Goal: Transaction & Acquisition: Purchase product/service

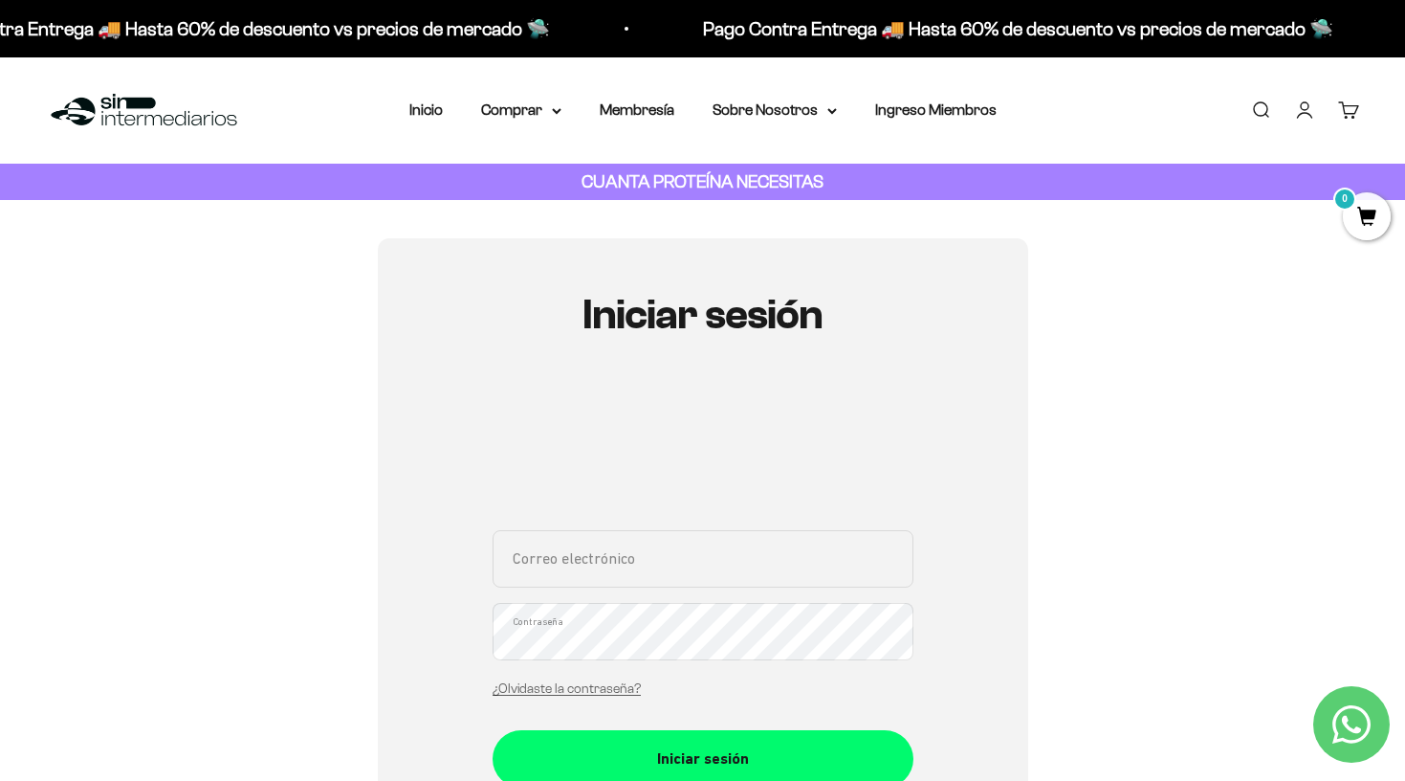
type input "[EMAIL_ADDRESS][DOMAIN_NAME]"
click at [702, 757] on button "Iniciar sesión" at bounding box center [703, 758] width 421 height 57
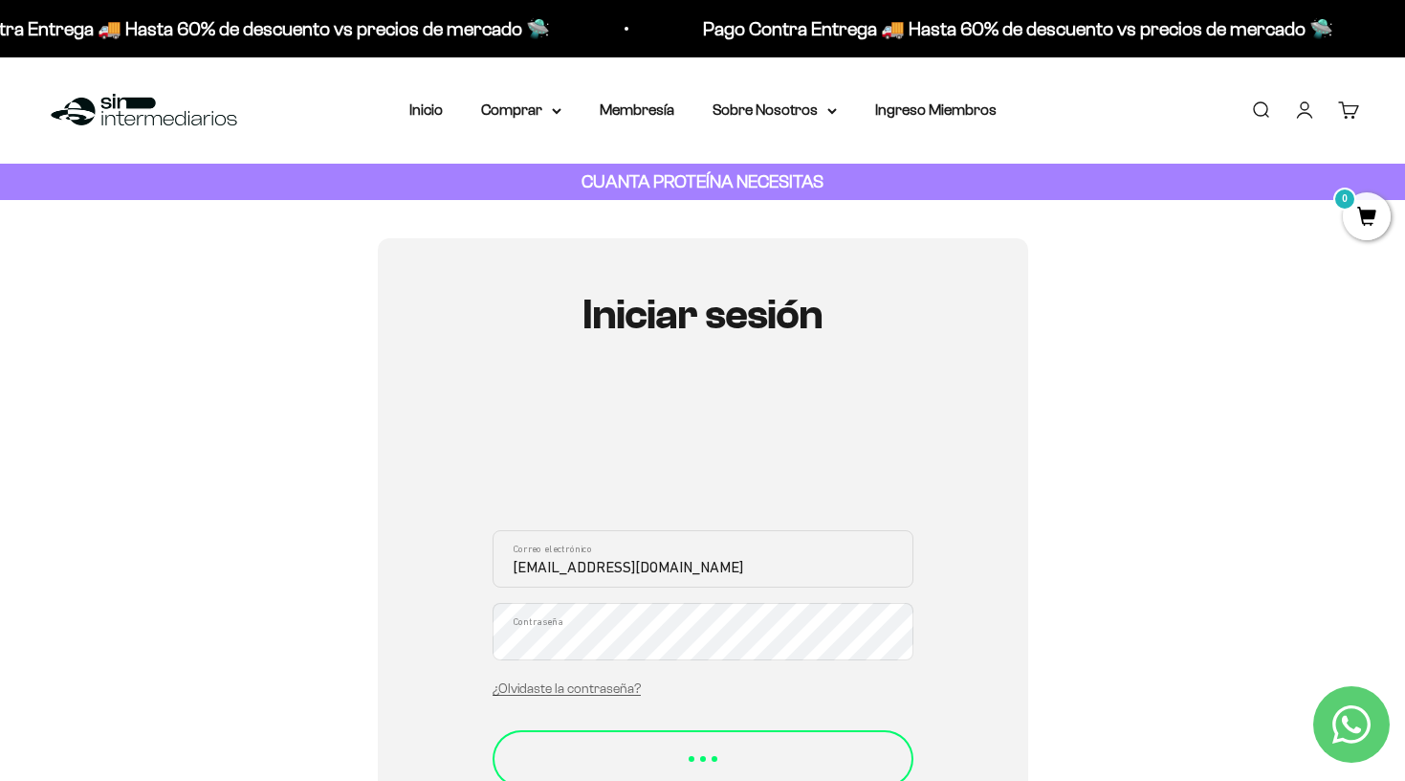
click at [610, 738] on button "Iniciar sesión" at bounding box center [703, 758] width 421 height 57
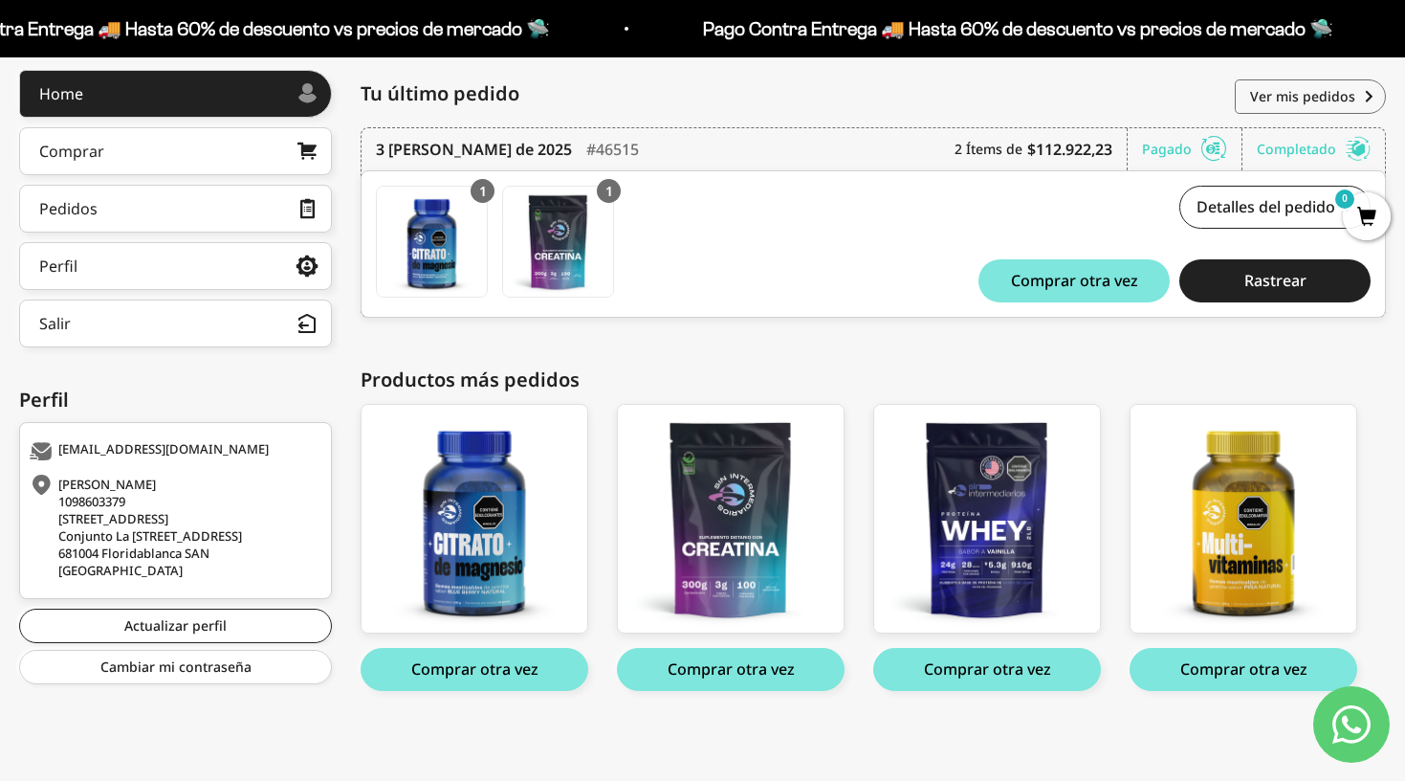
scroll to position [257, 0]
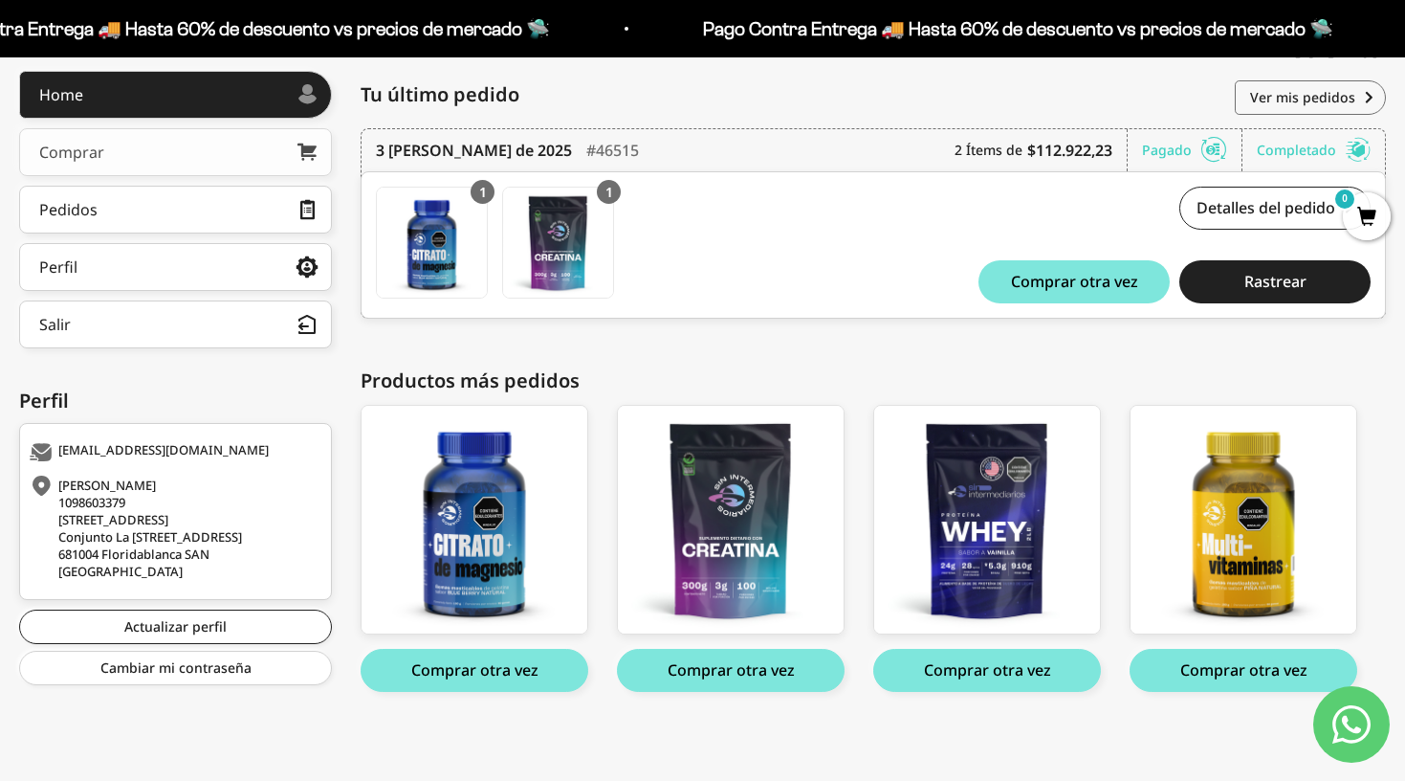
click at [190, 153] on link "Comprar" at bounding box center [175, 152] width 313 height 48
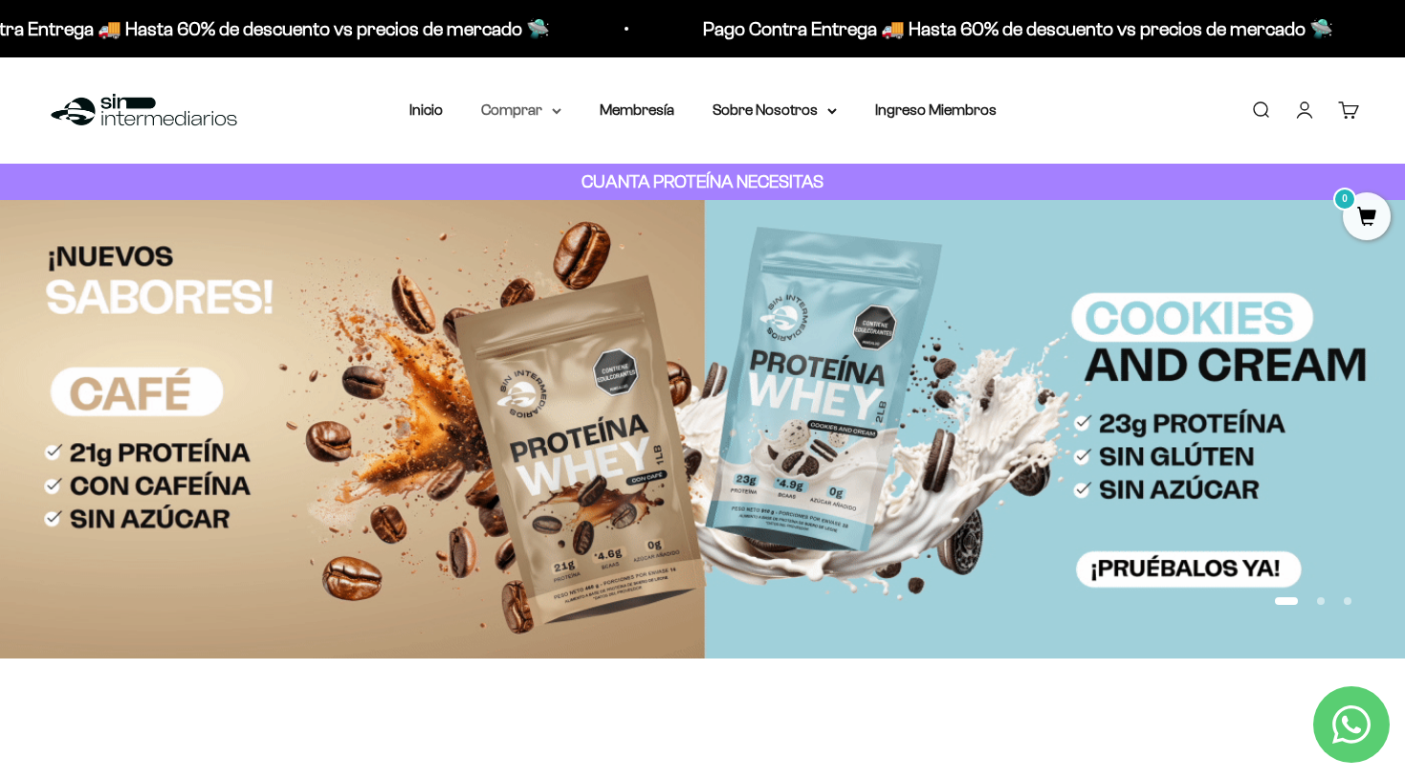
click at [532, 113] on summary "Comprar" at bounding box center [521, 110] width 80 height 25
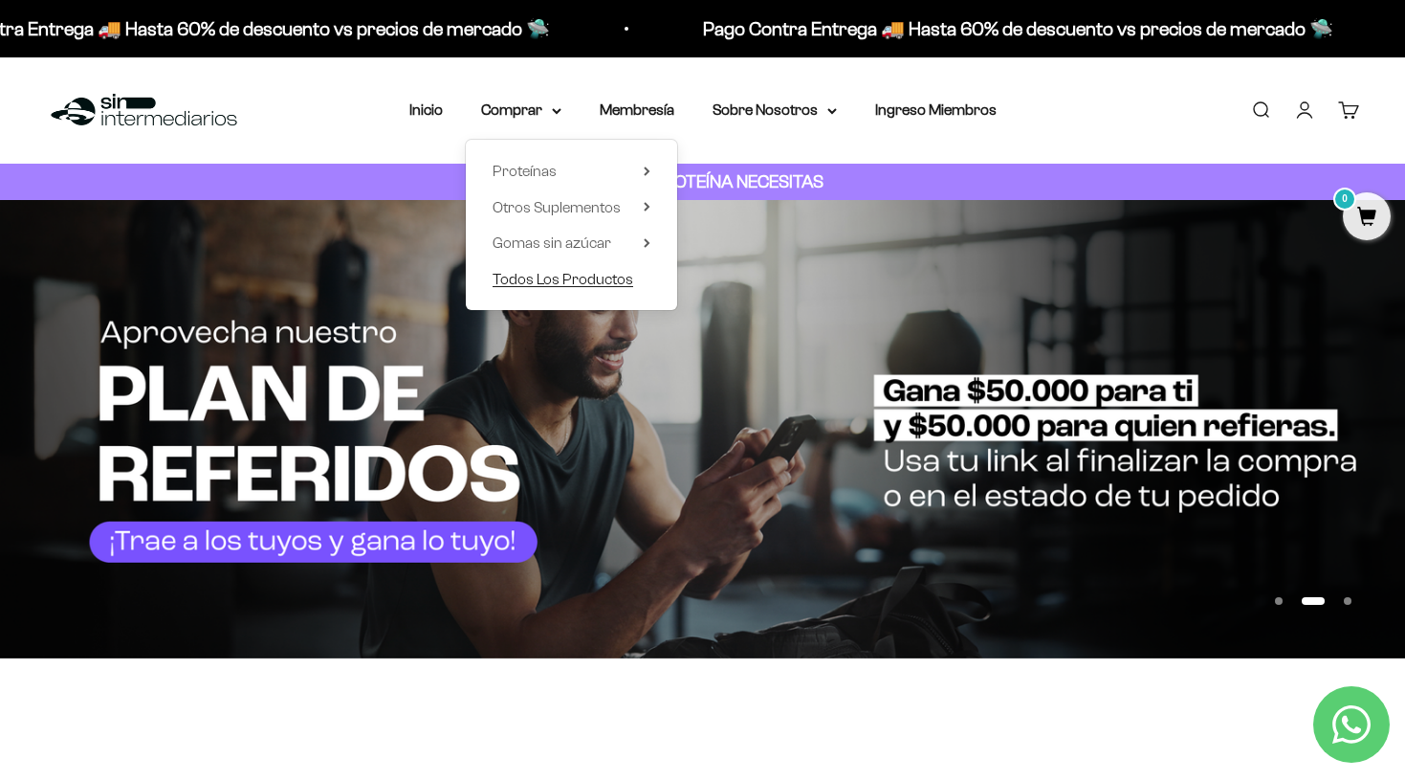
click at [545, 275] on span "Todos Los Productos" at bounding box center [563, 279] width 141 height 16
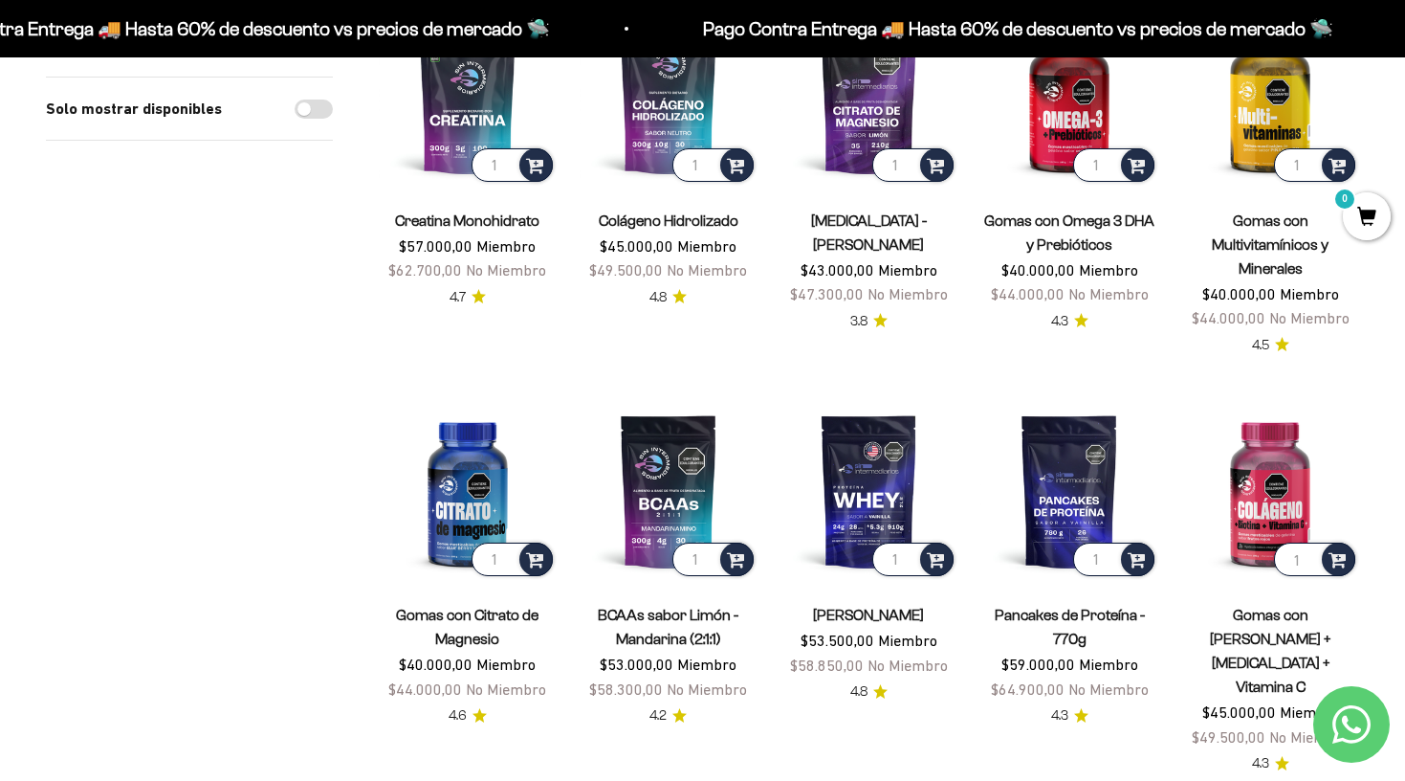
scroll to position [295, 0]
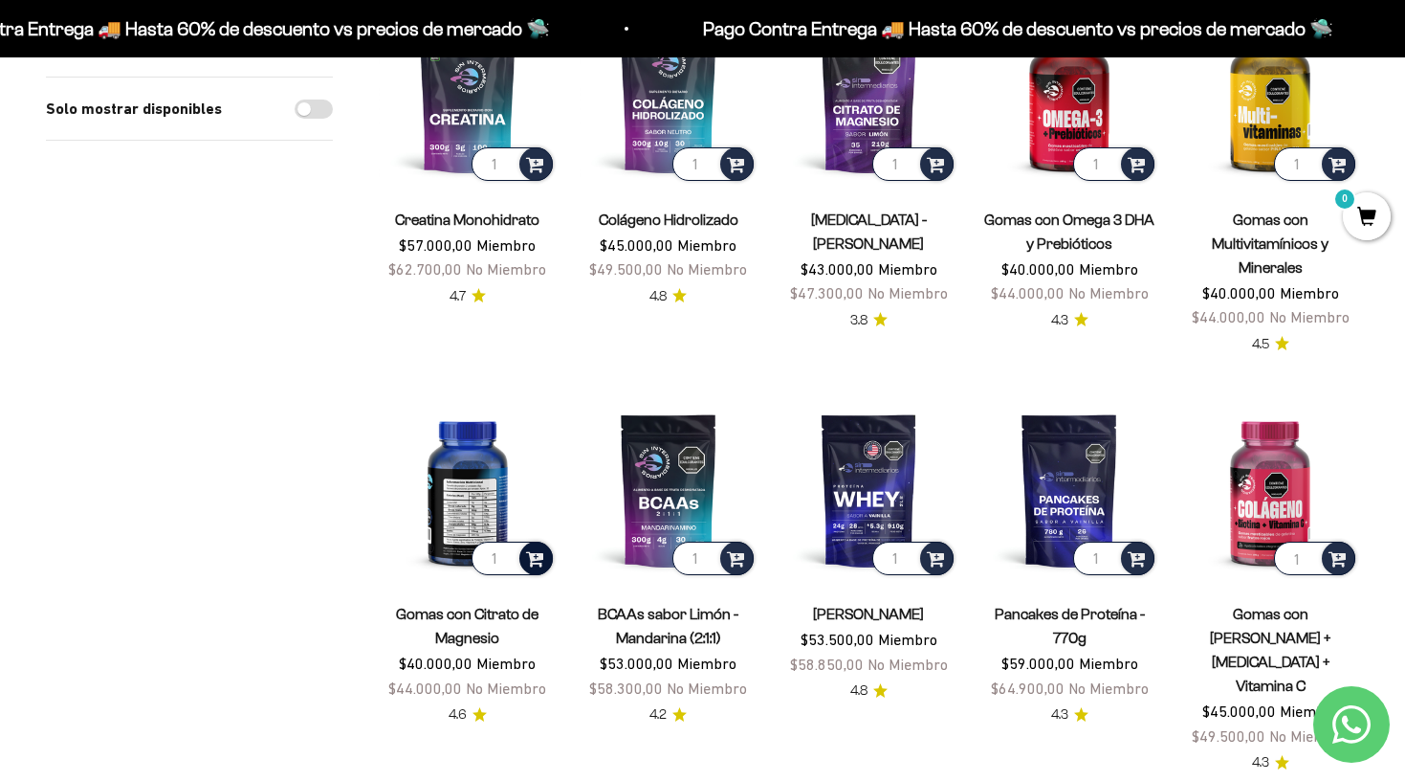
click at [531, 550] on span at bounding box center [535, 557] width 18 height 22
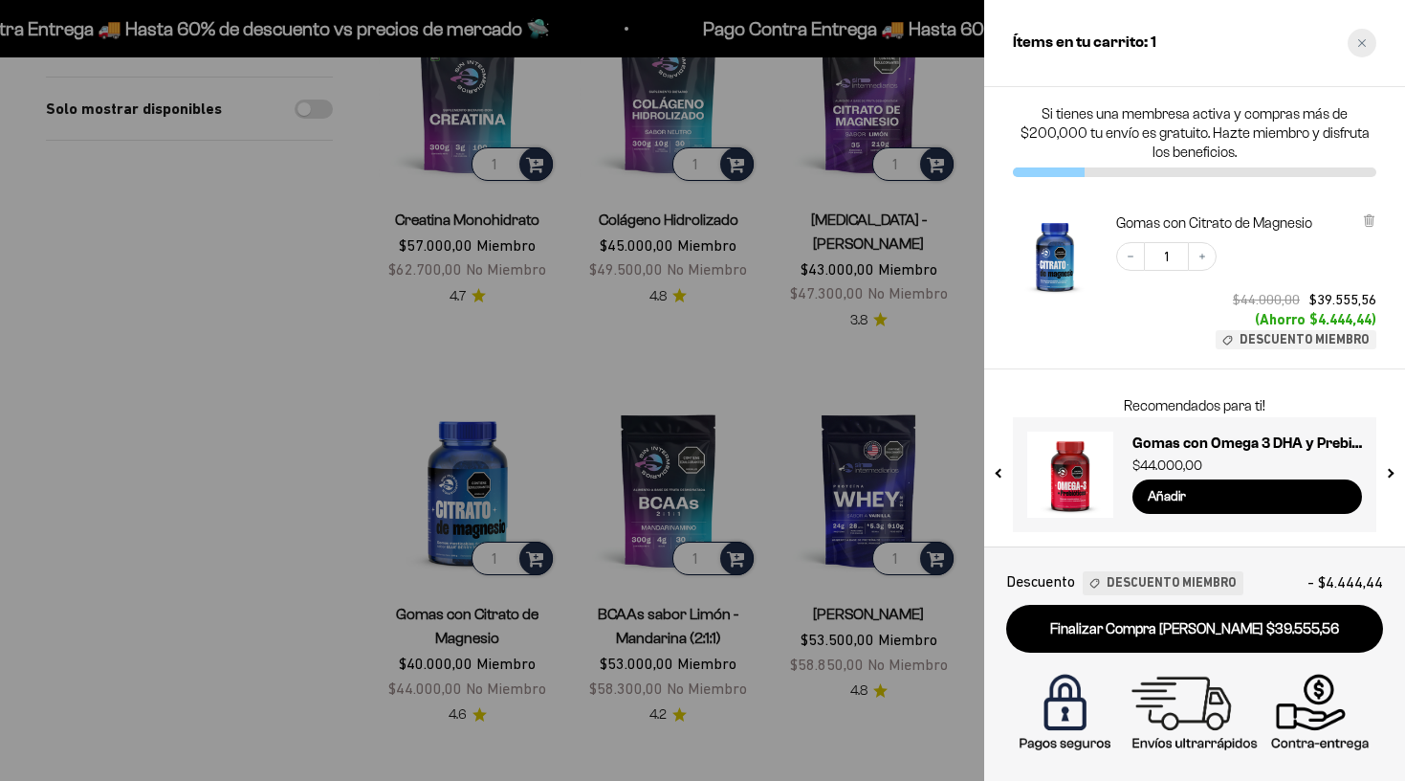
click at [1358, 40] on icon "Close cart" at bounding box center [1363, 43] width 10 height 10
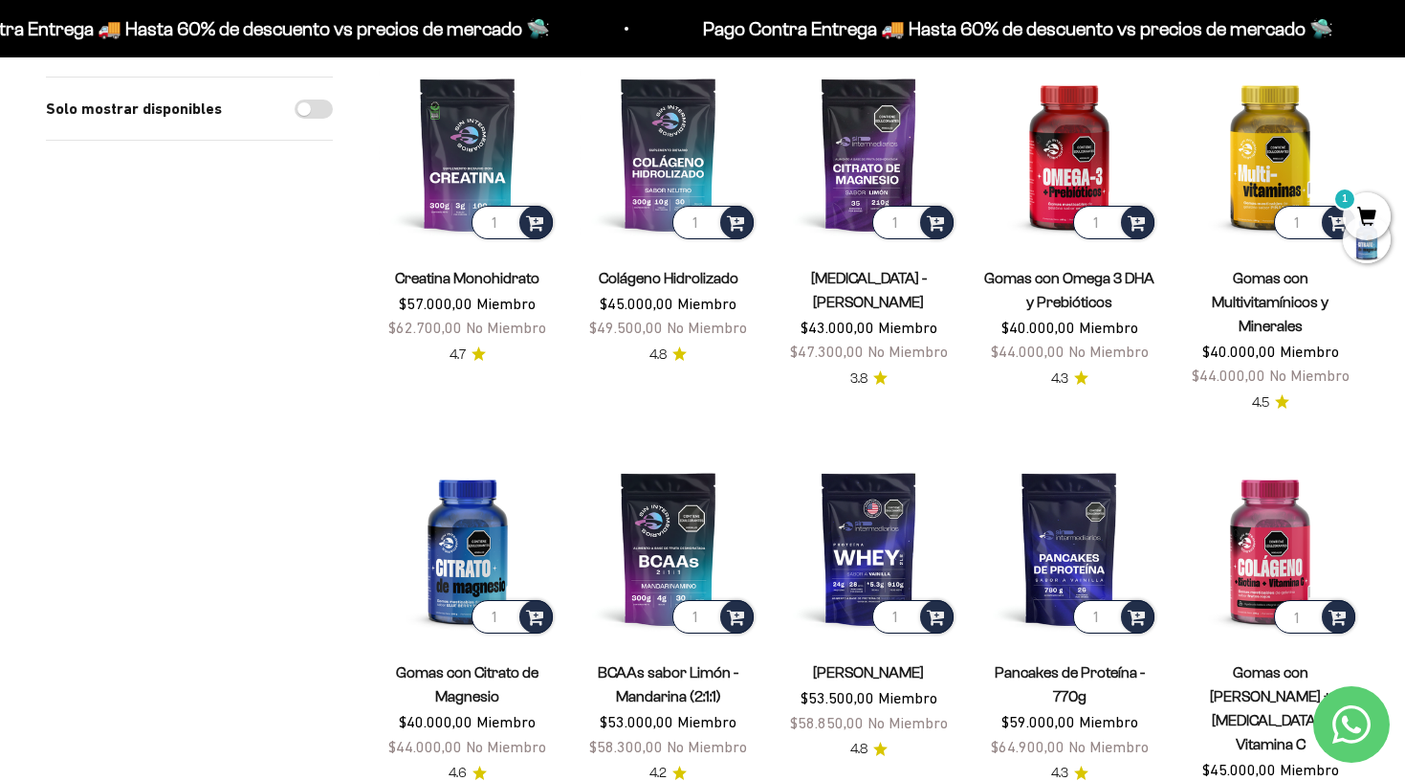
scroll to position [235, 0]
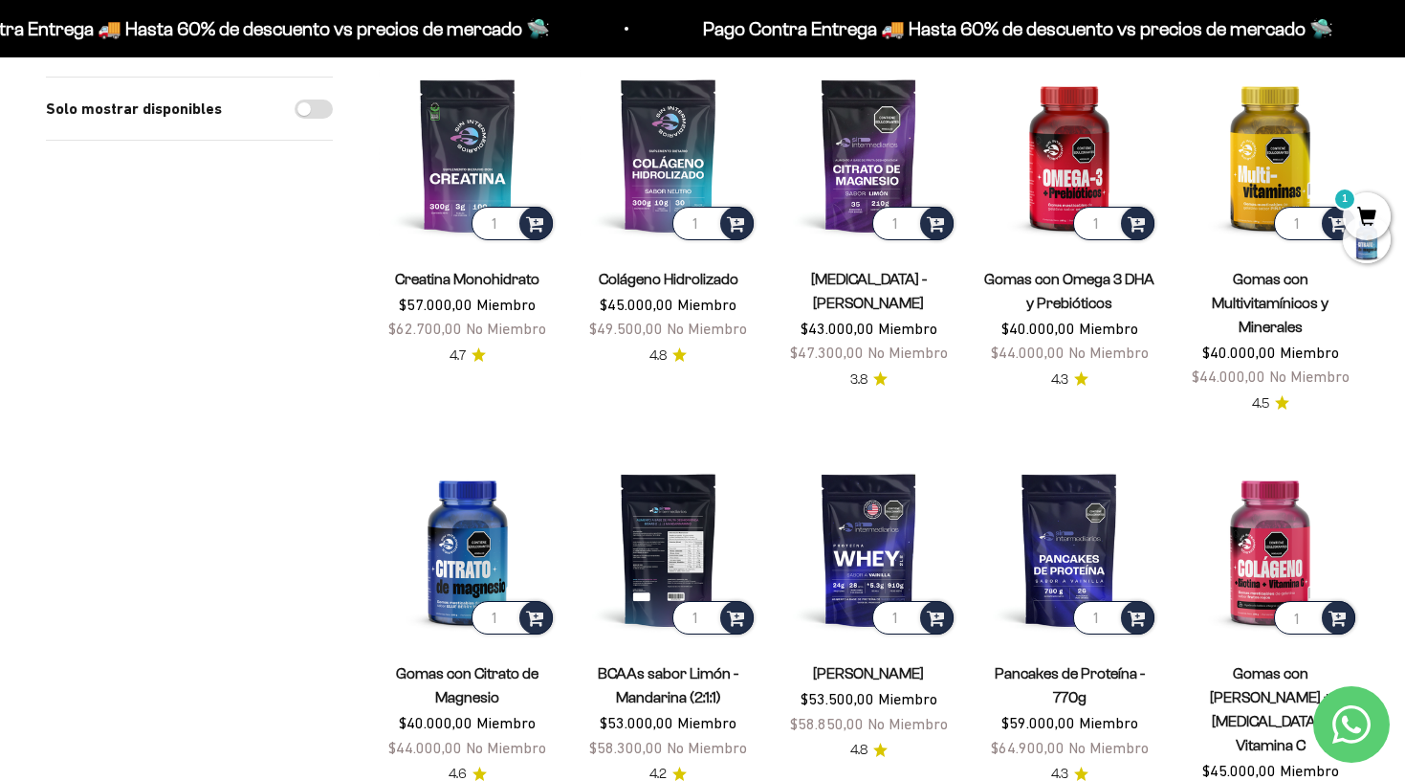
click at [638, 586] on img at bounding box center [669, 549] width 178 height 178
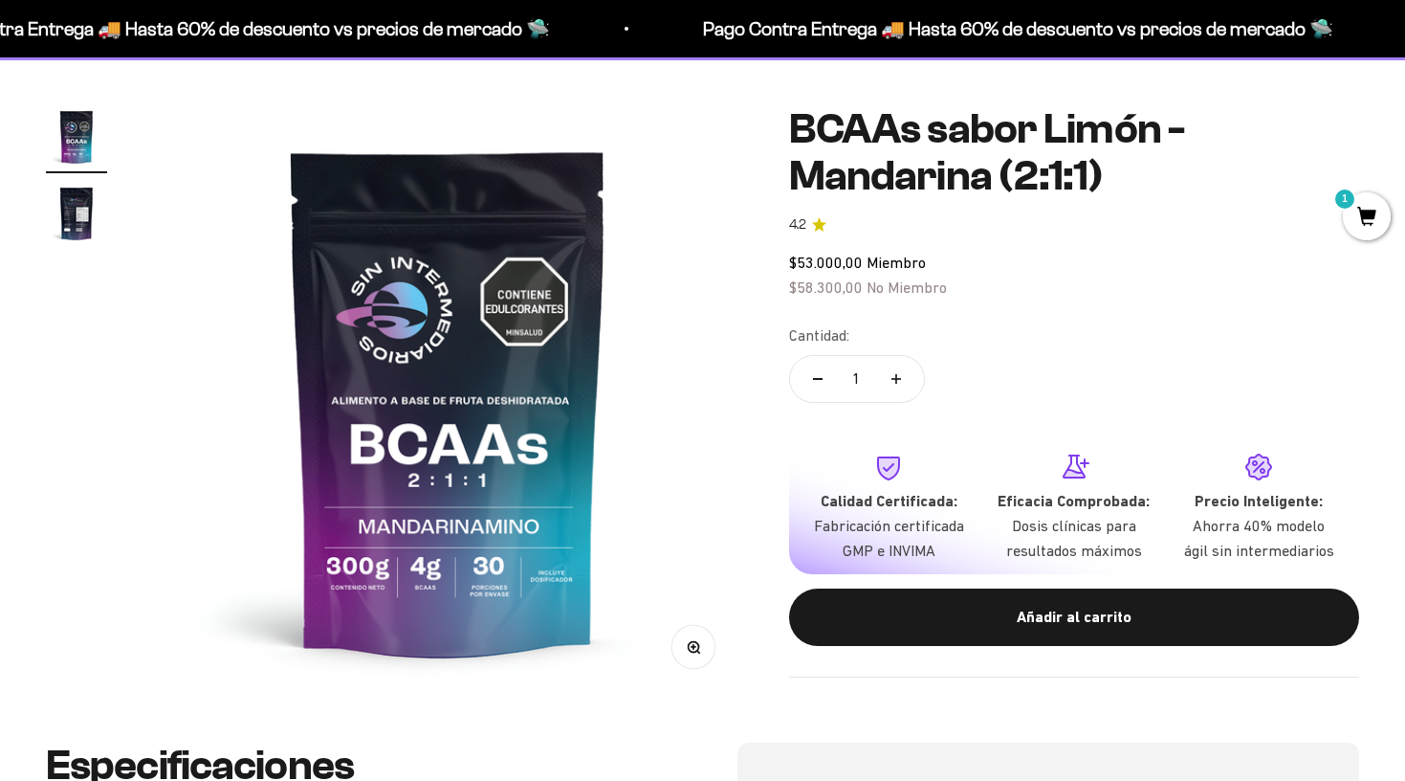
click at [72, 209] on img "Ir al artículo 2" at bounding box center [76, 213] width 61 height 61
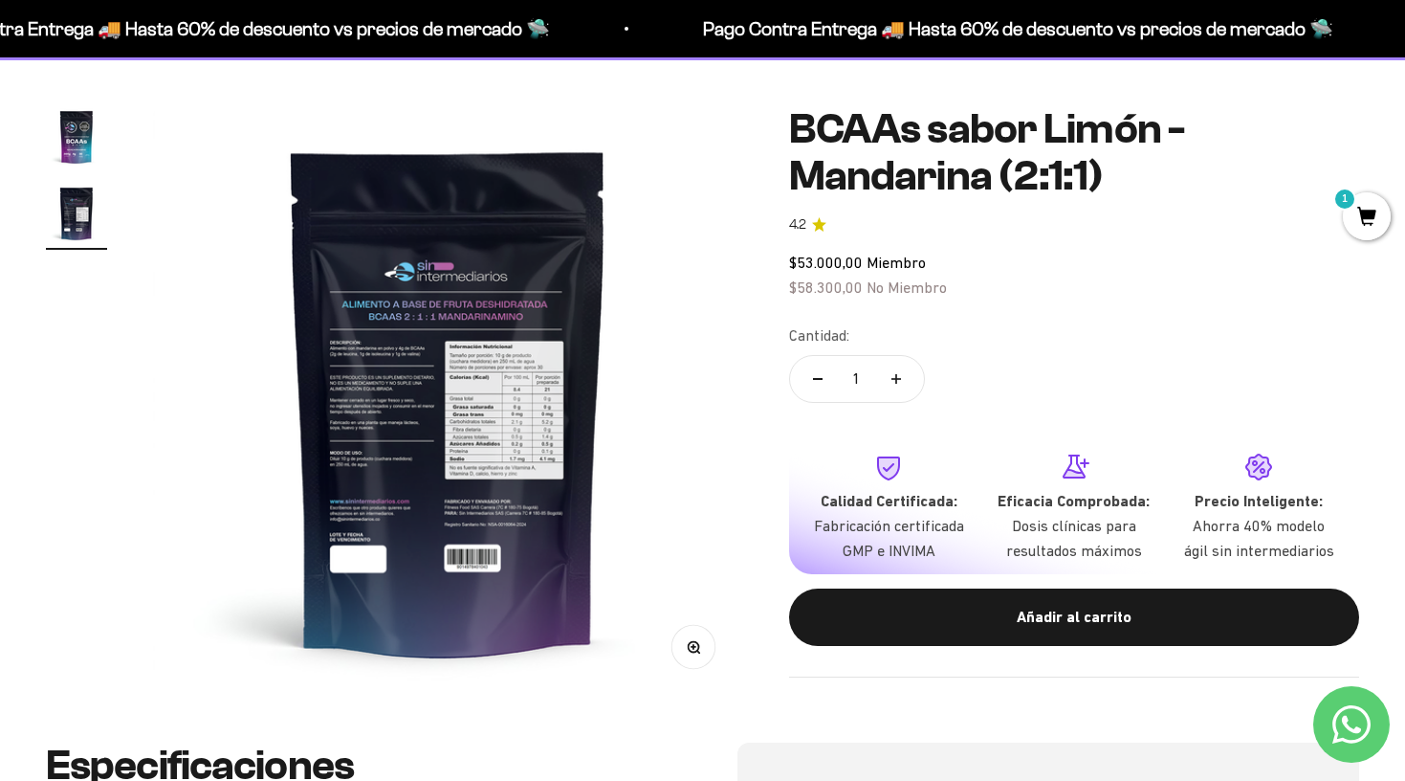
click at [420, 374] on img at bounding box center [448, 401] width 590 height 590
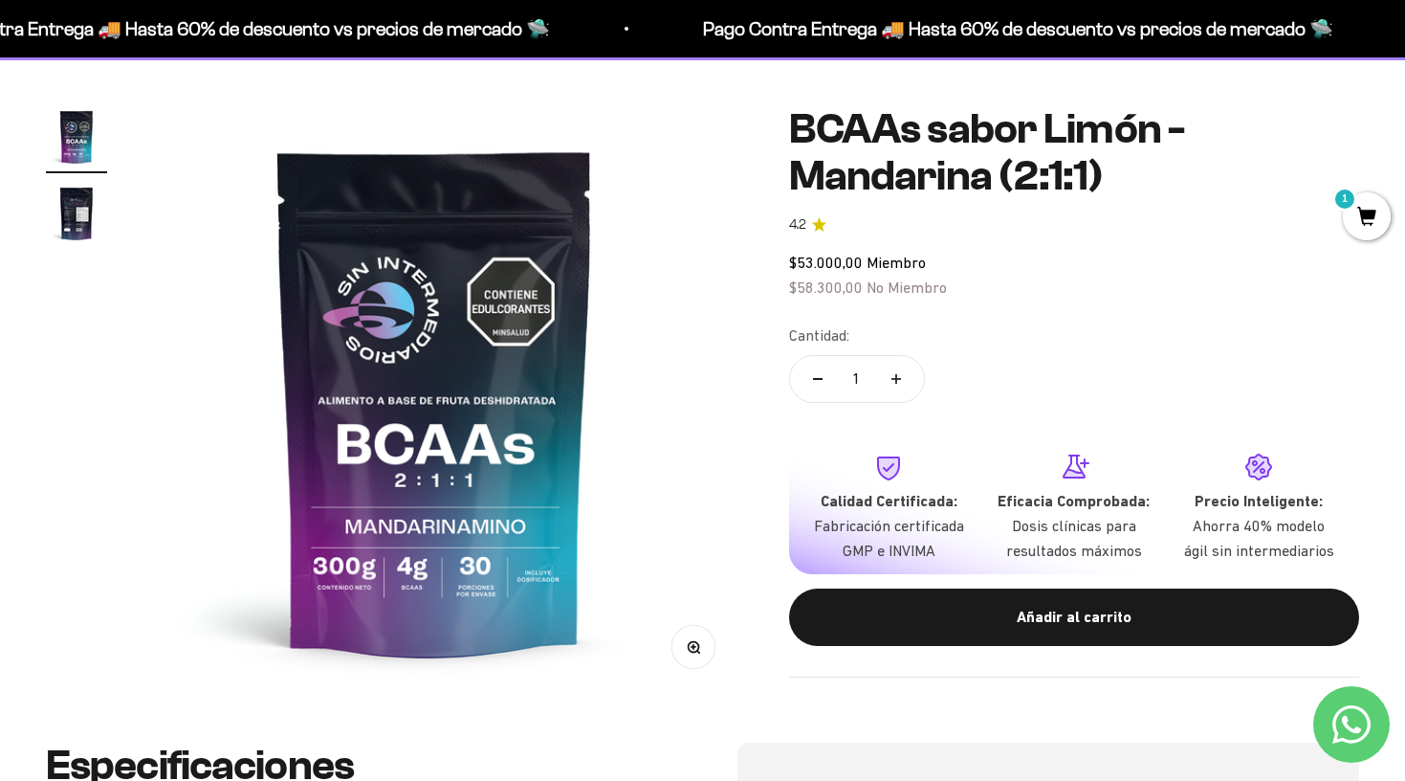
scroll to position [0, 0]
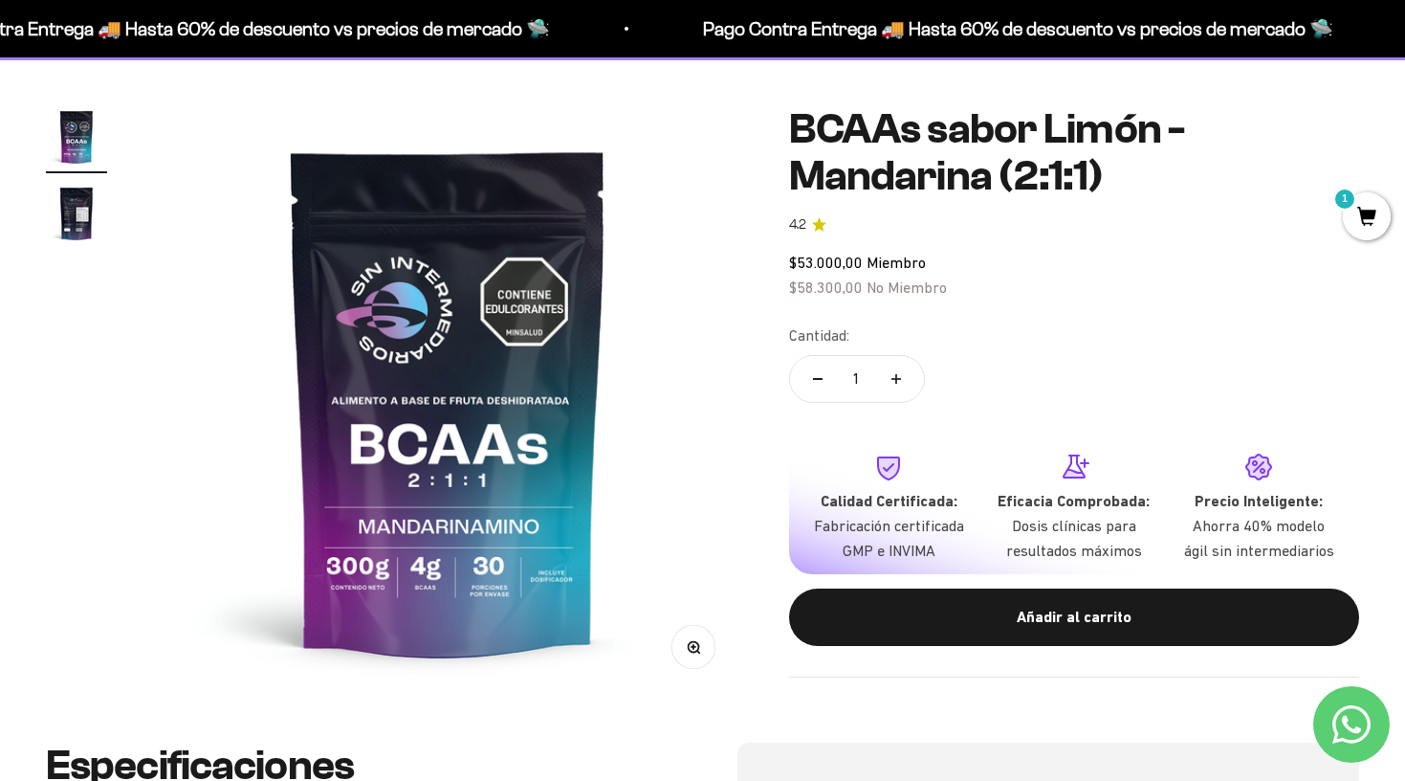
click at [62, 206] on img "Ir al artículo 2" at bounding box center [76, 213] width 61 height 61
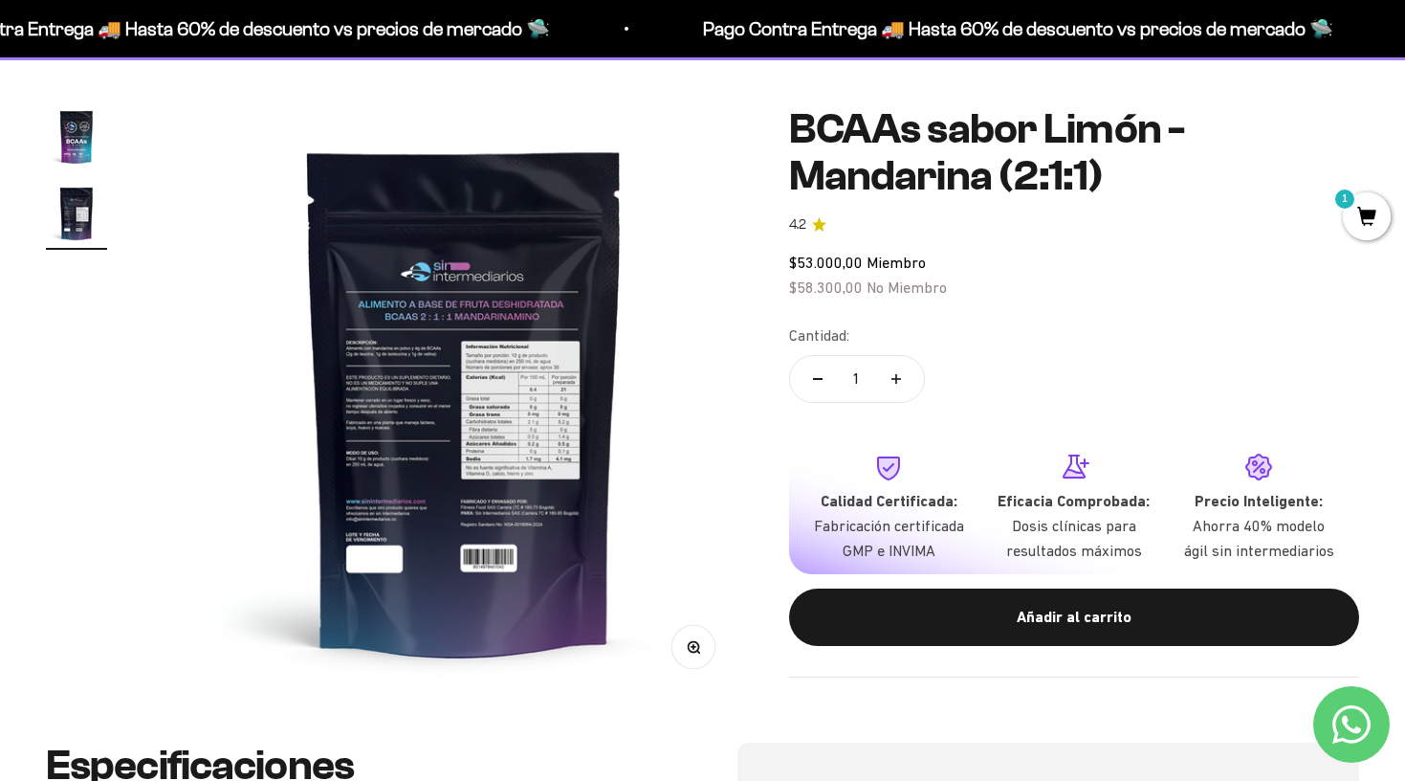
scroll to position [0, 613]
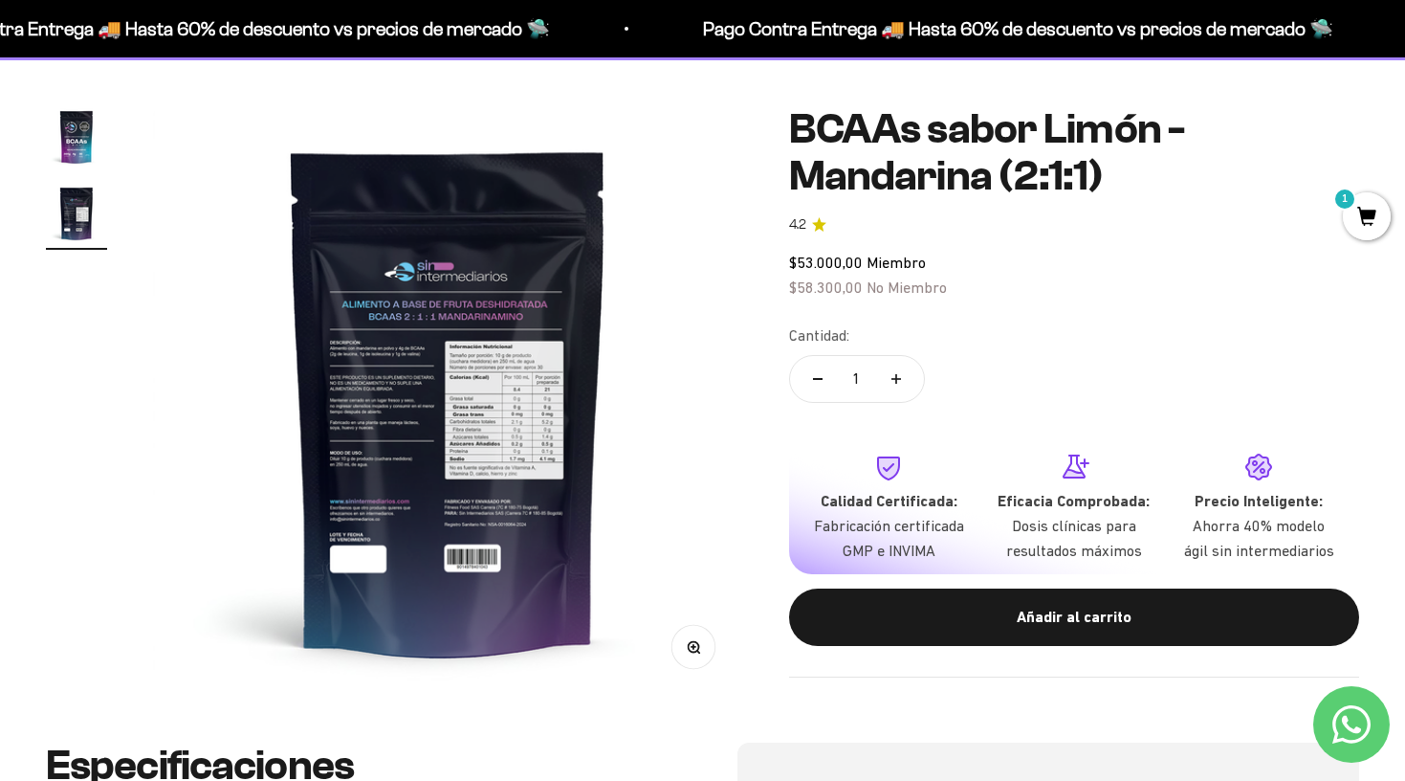
click at [67, 151] on img "Ir al artículo 1" at bounding box center [76, 136] width 61 height 61
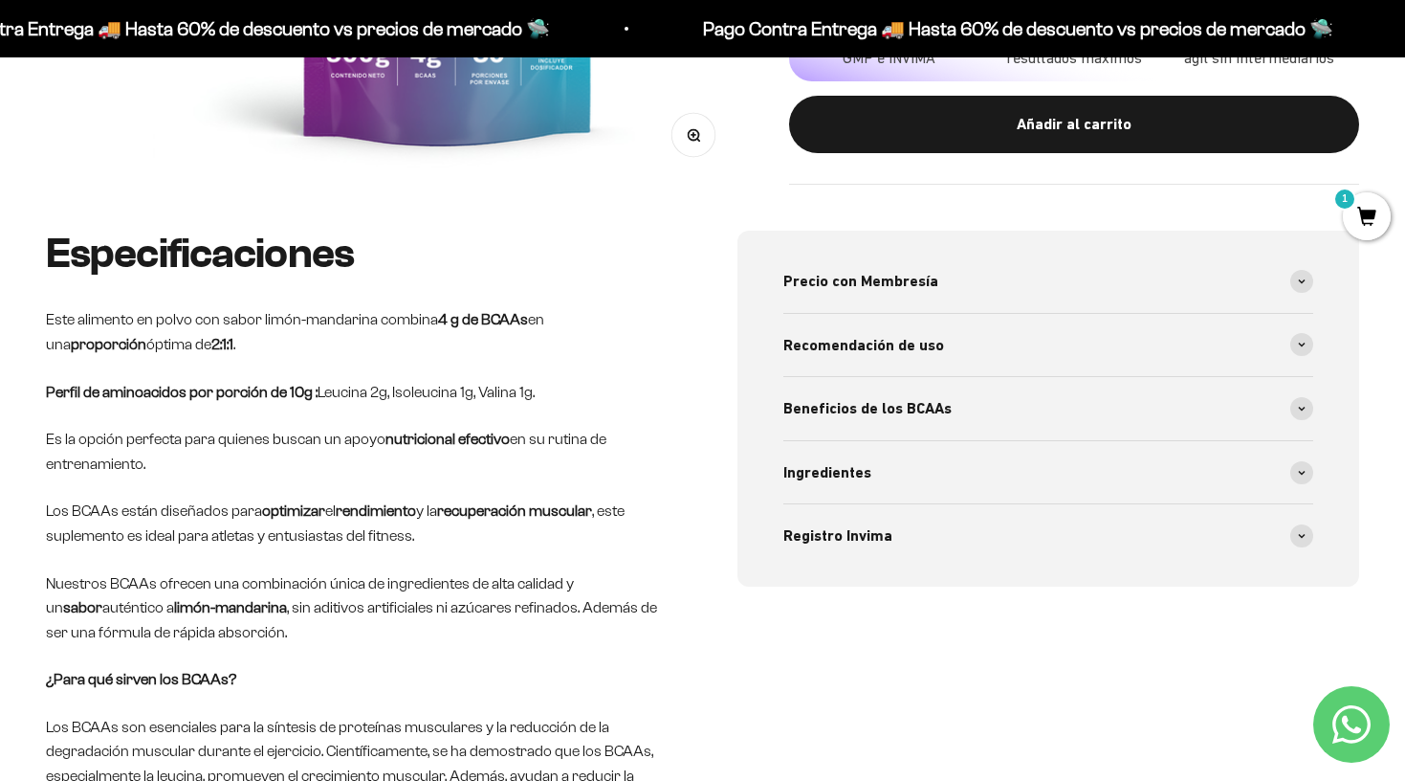
scroll to position [653, 0]
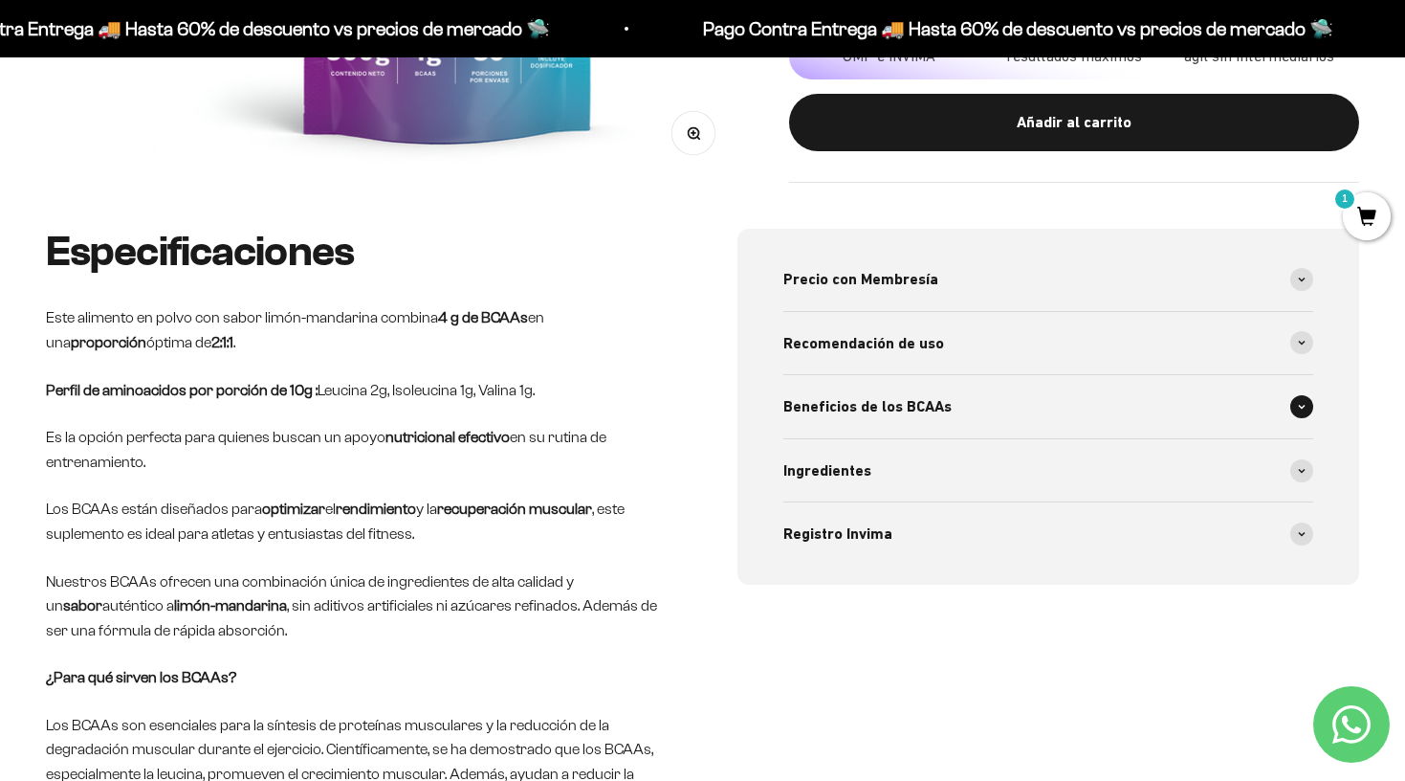
click at [876, 387] on div "Beneficios de los BCAAs" at bounding box center [1049, 406] width 531 height 63
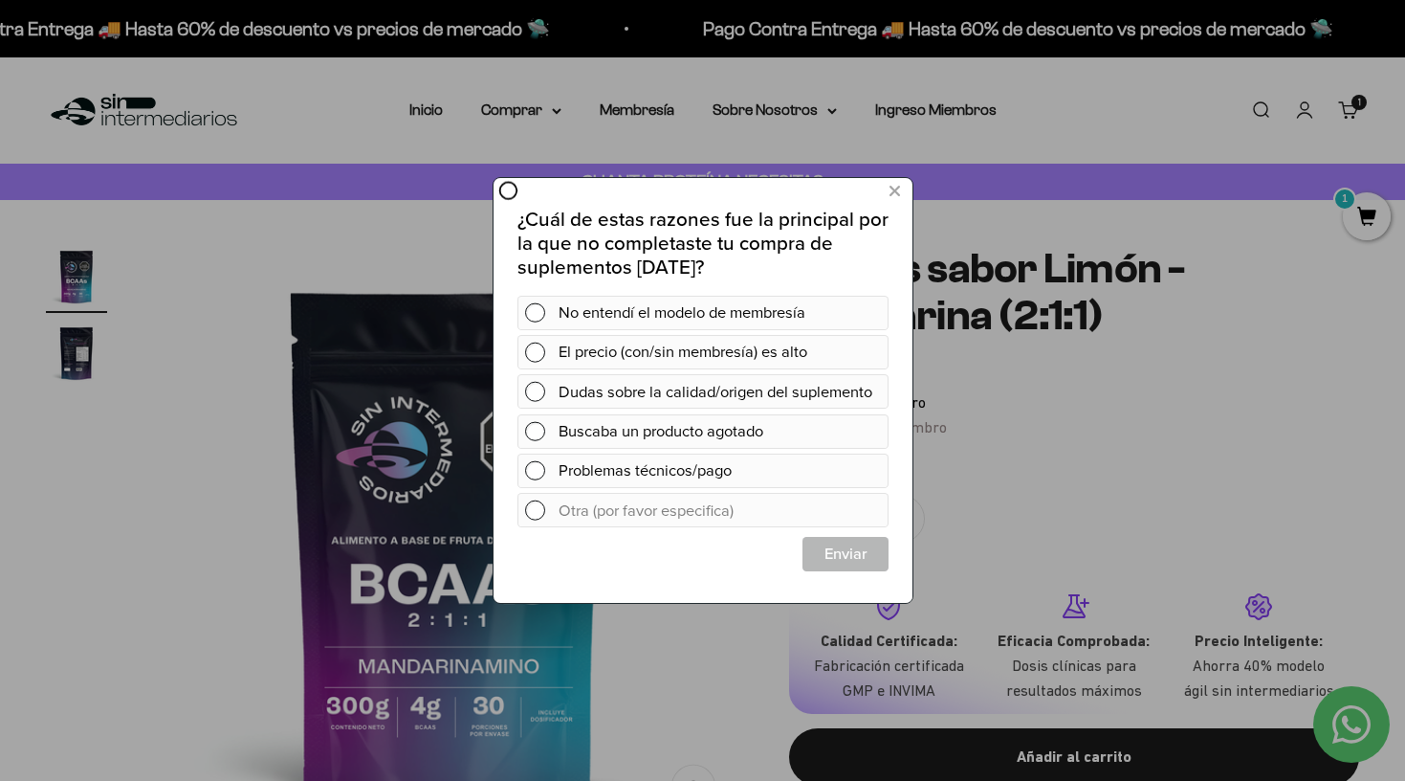
scroll to position [0, 0]
click at [887, 192] on button at bounding box center [893, 192] width 35 height 32
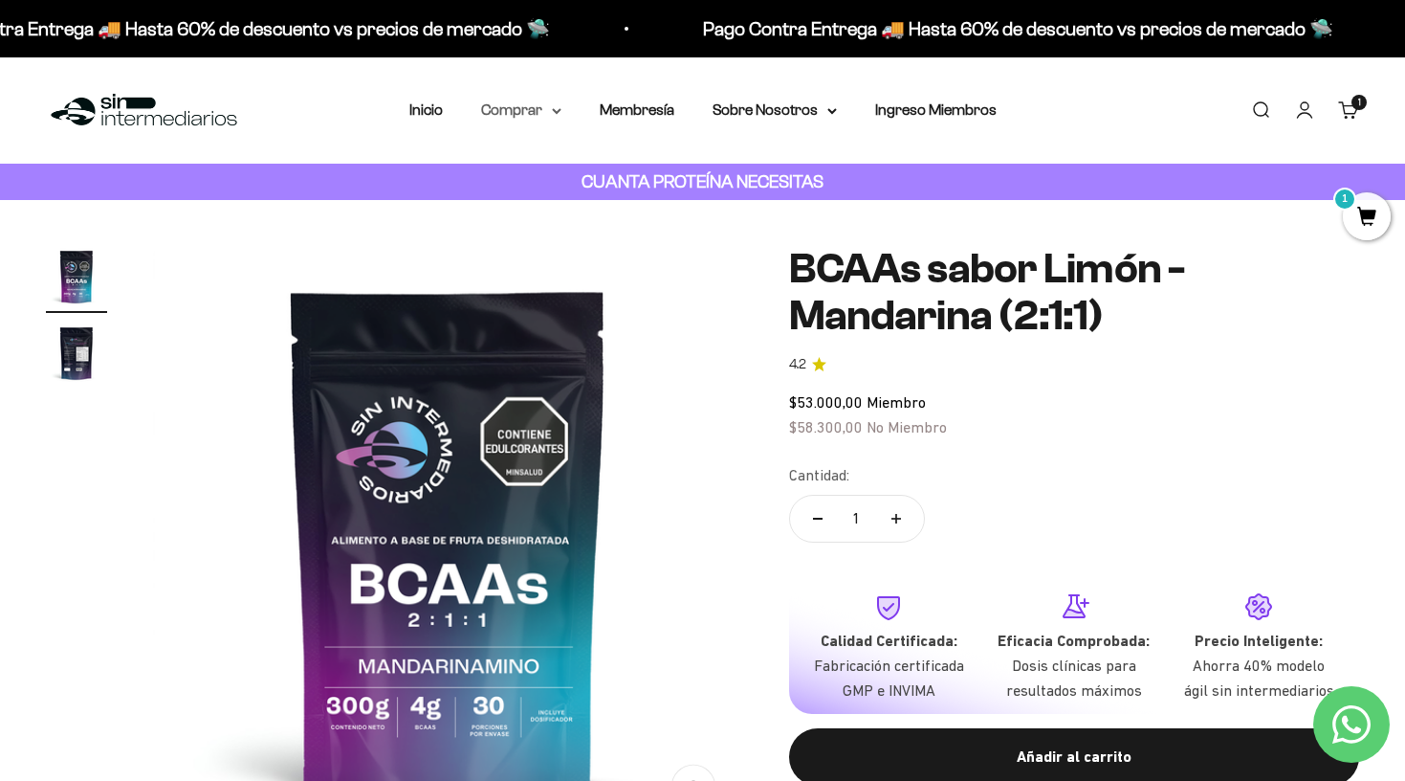
click at [484, 107] on summary "Comprar" at bounding box center [521, 110] width 80 height 25
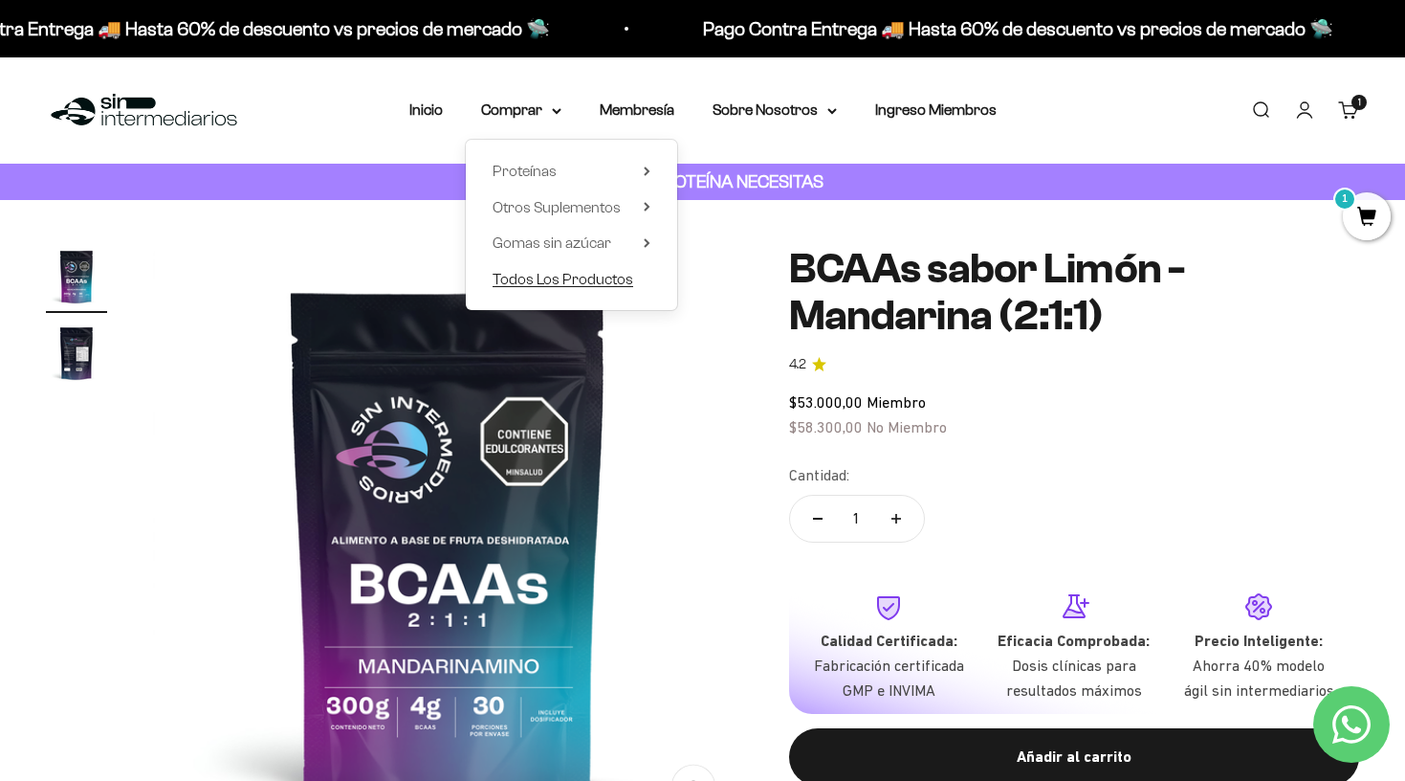
click at [511, 276] on span "Todos Los Productos" at bounding box center [563, 279] width 141 height 16
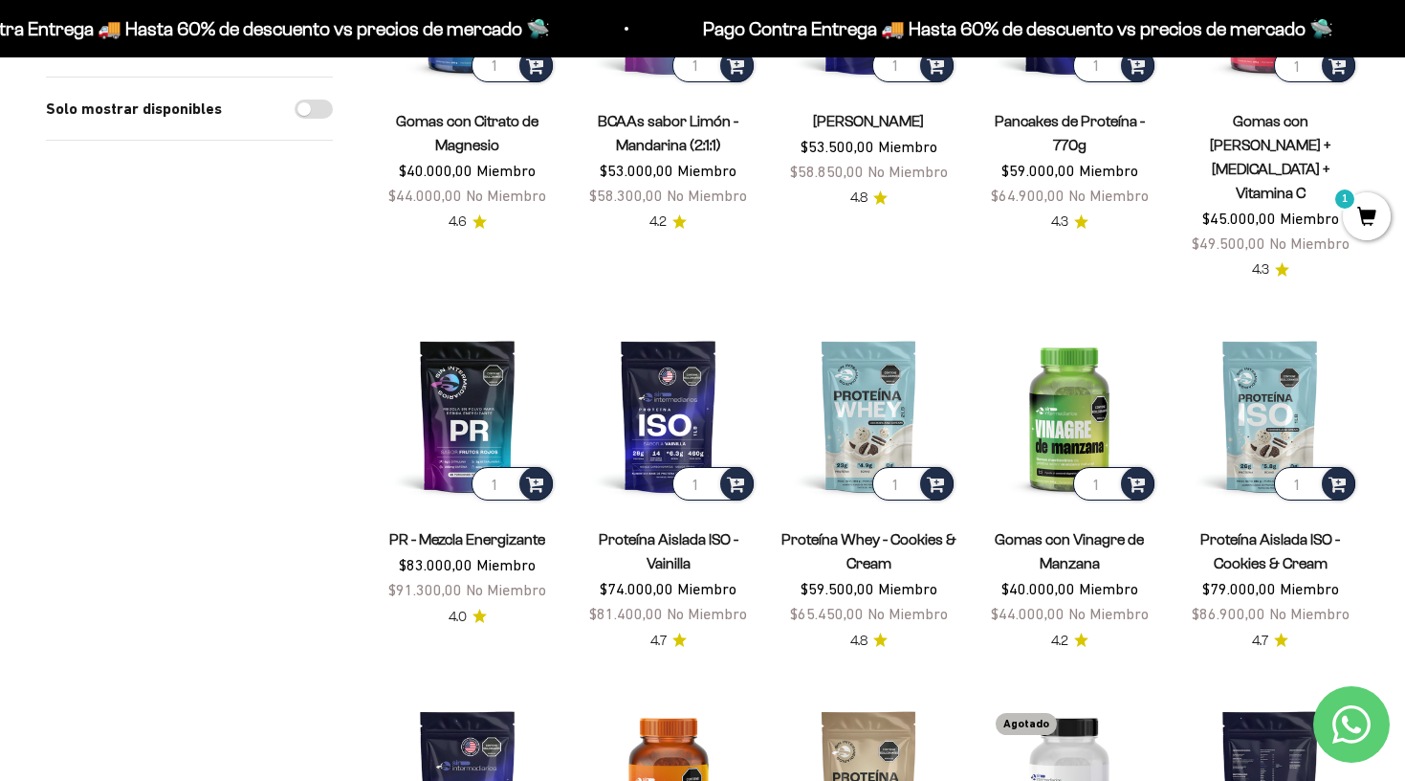
scroll to position [773, 0]
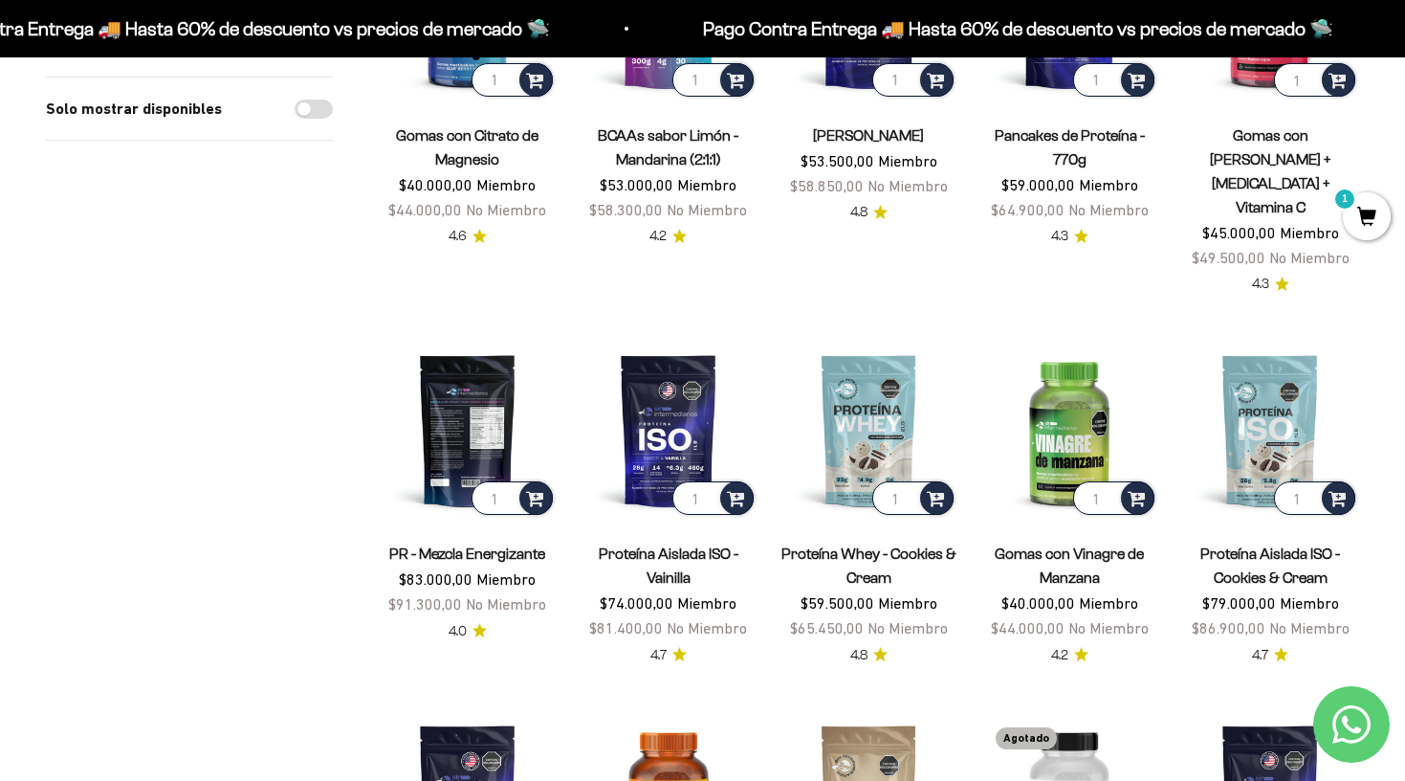
click at [449, 389] on img at bounding box center [468, 431] width 178 height 178
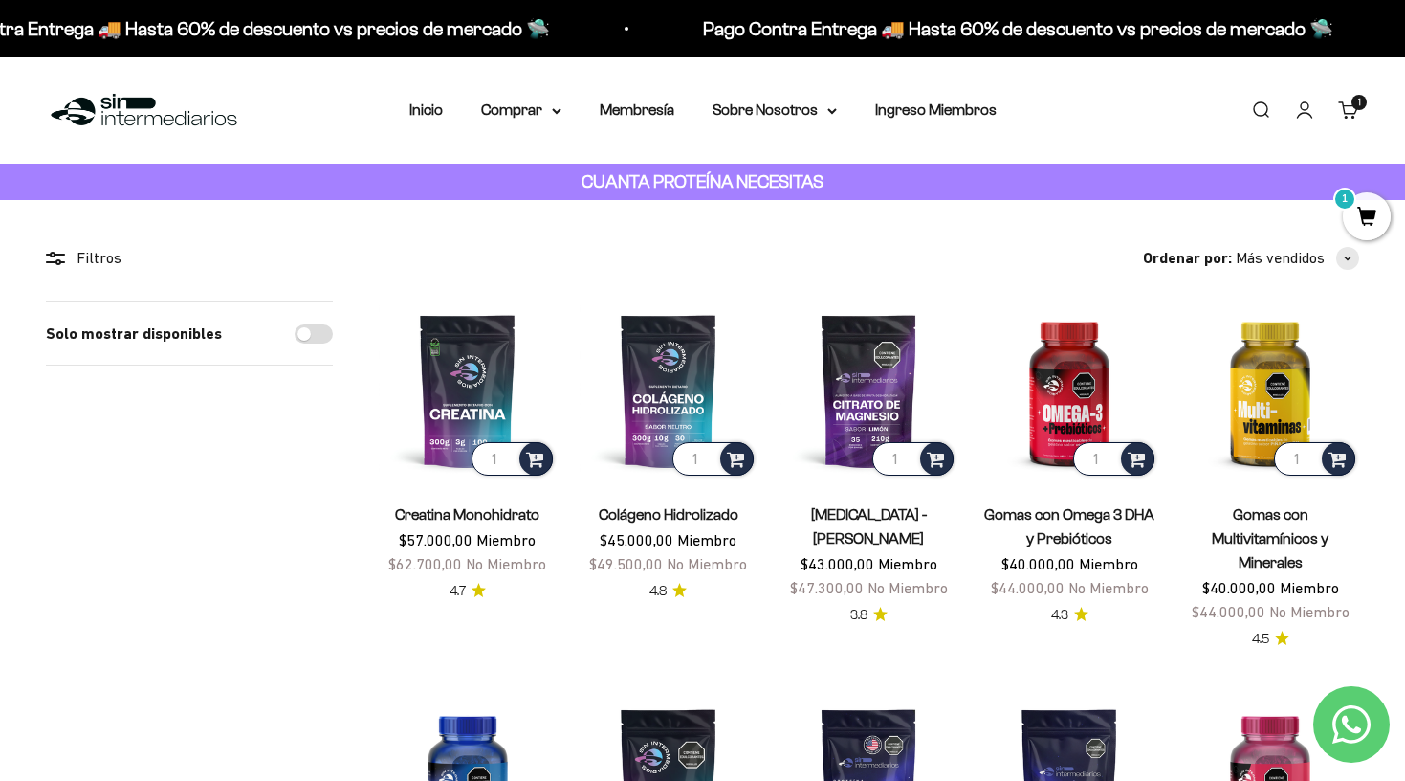
scroll to position [0, 0]
click at [1352, 104] on cart-count "1 artículo 1" at bounding box center [1359, 102] width 15 height 15
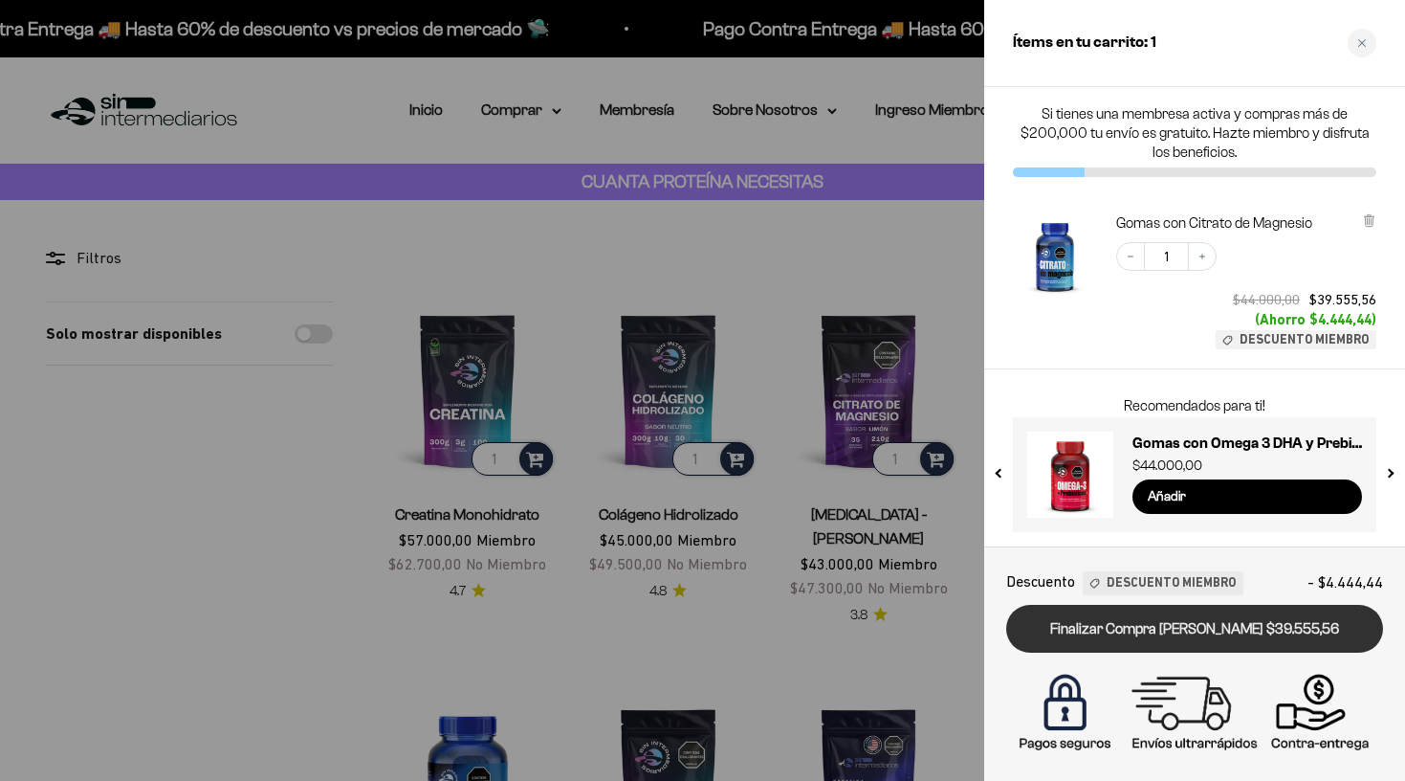
click at [1091, 620] on link "Finalizar Compra [PERSON_NAME] $39.555,56" at bounding box center [1195, 629] width 377 height 49
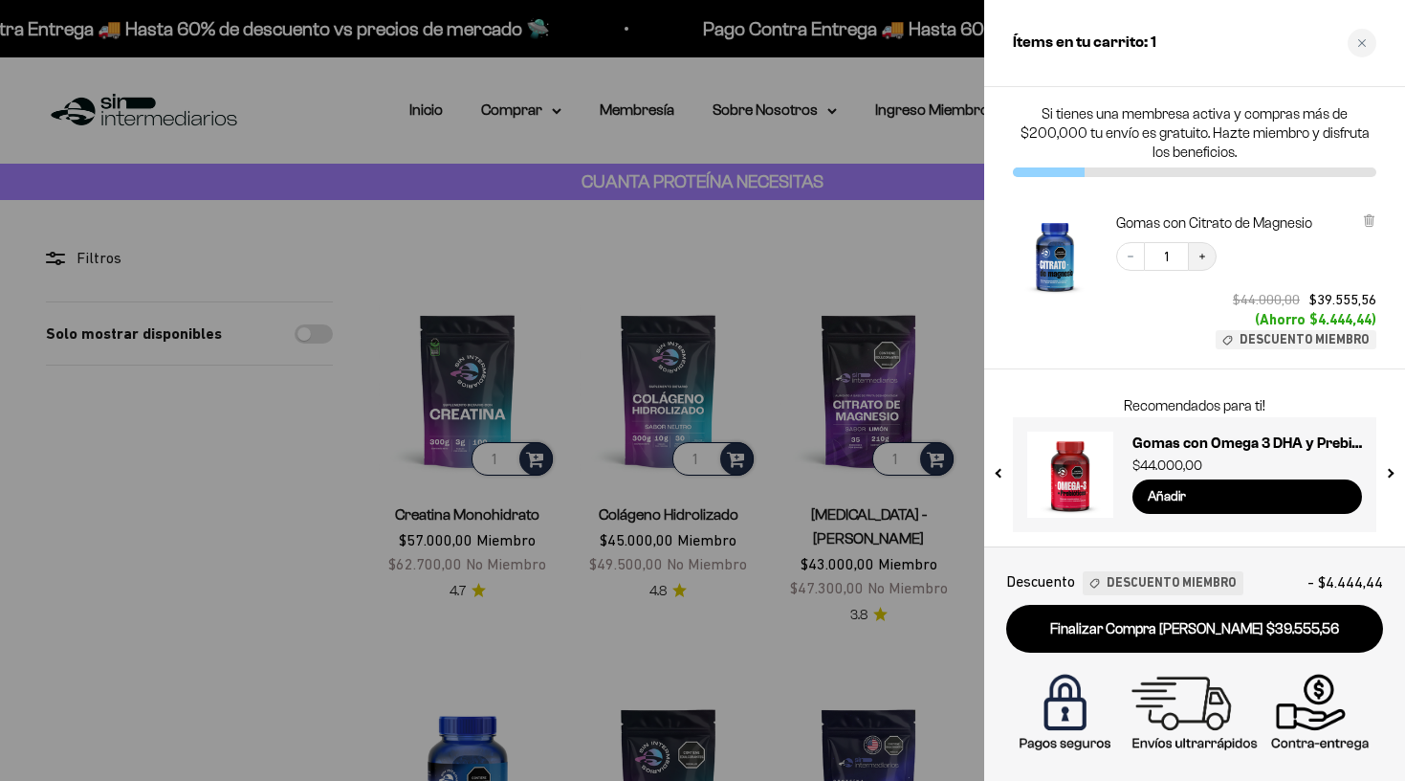
click at [1208, 259] on button "Increase quantity" at bounding box center [1202, 256] width 29 height 29
click at [1368, 51] on div "Close cart" at bounding box center [1362, 43] width 29 height 29
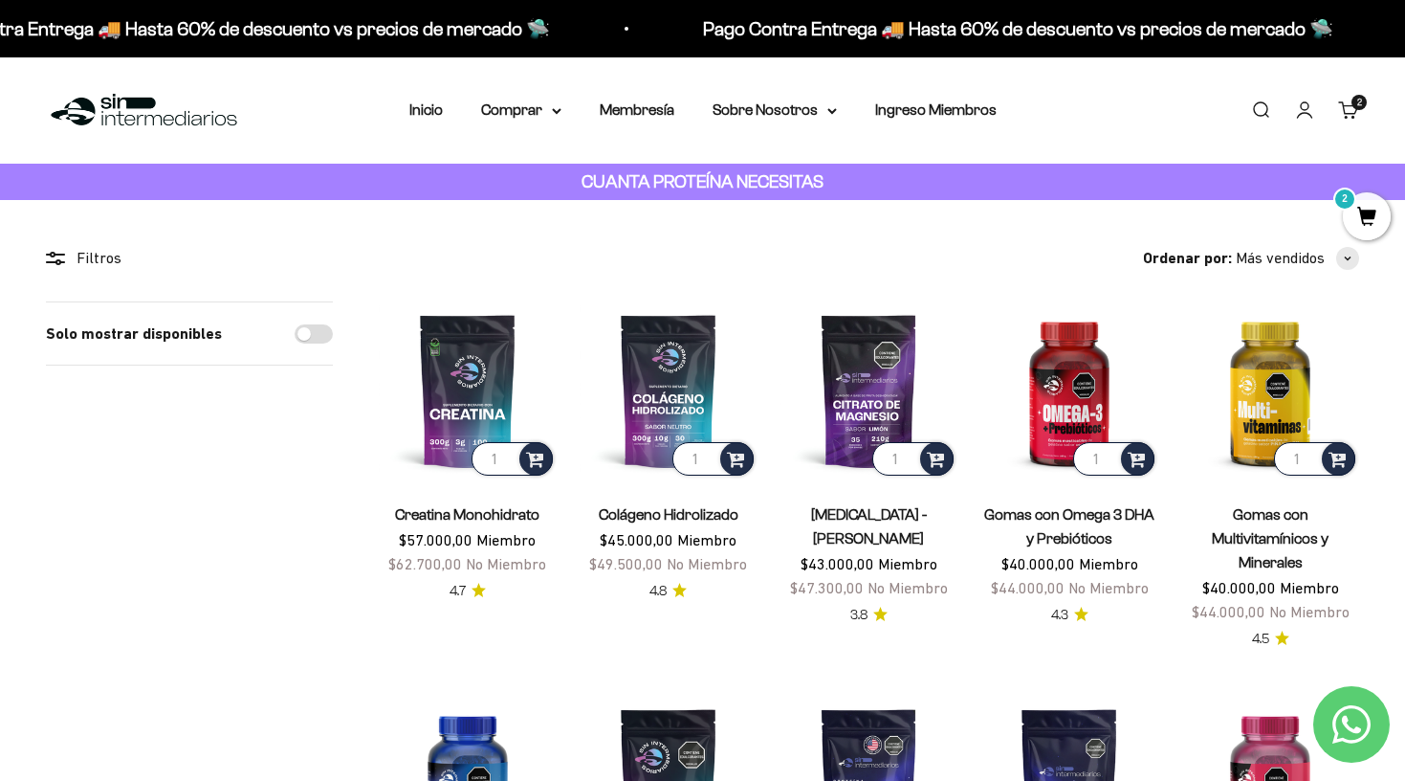
click at [1344, 109] on link "Carrito 2" at bounding box center [1349, 110] width 21 height 21
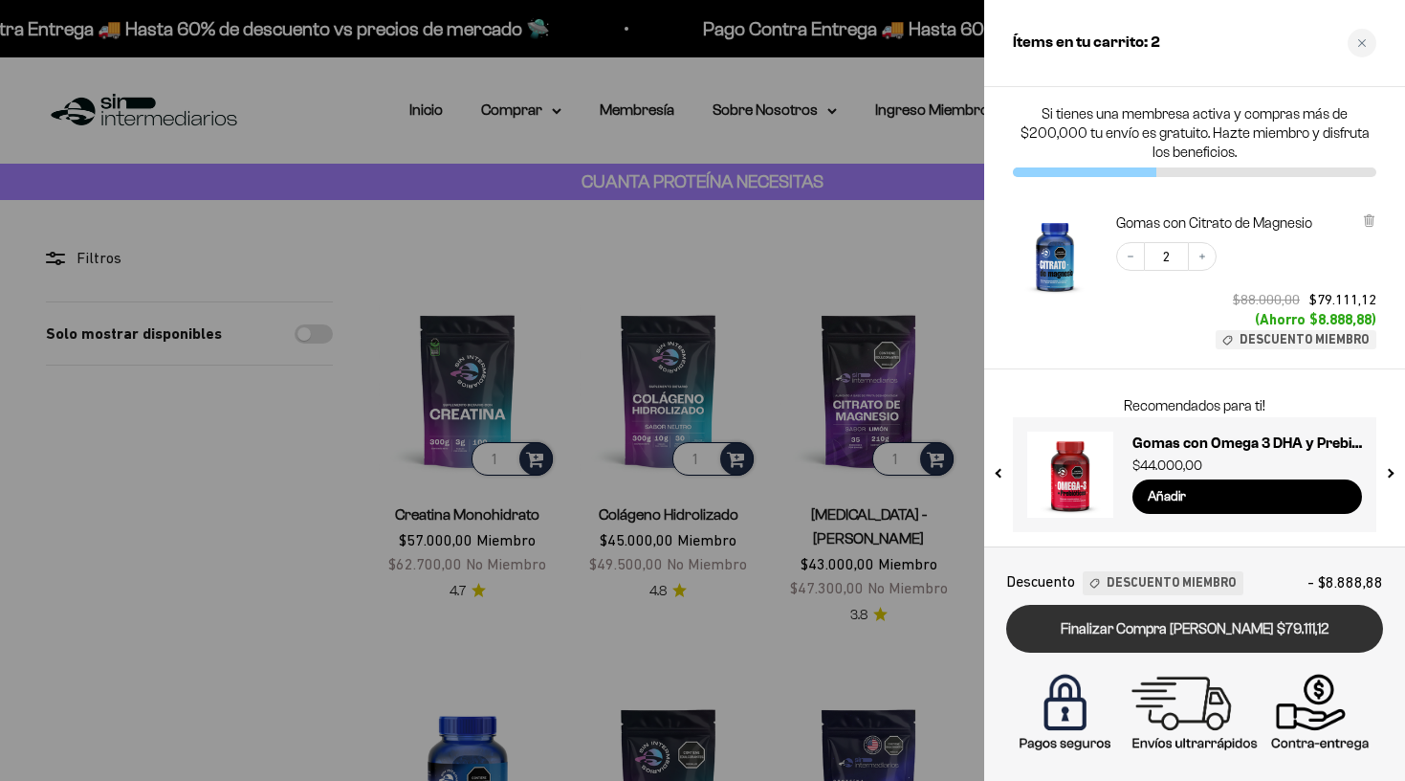
click at [1253, 638] on link "Finalizar Compra Segura $79.111,12" at bounding box center [1195, 629] width 377 height 49
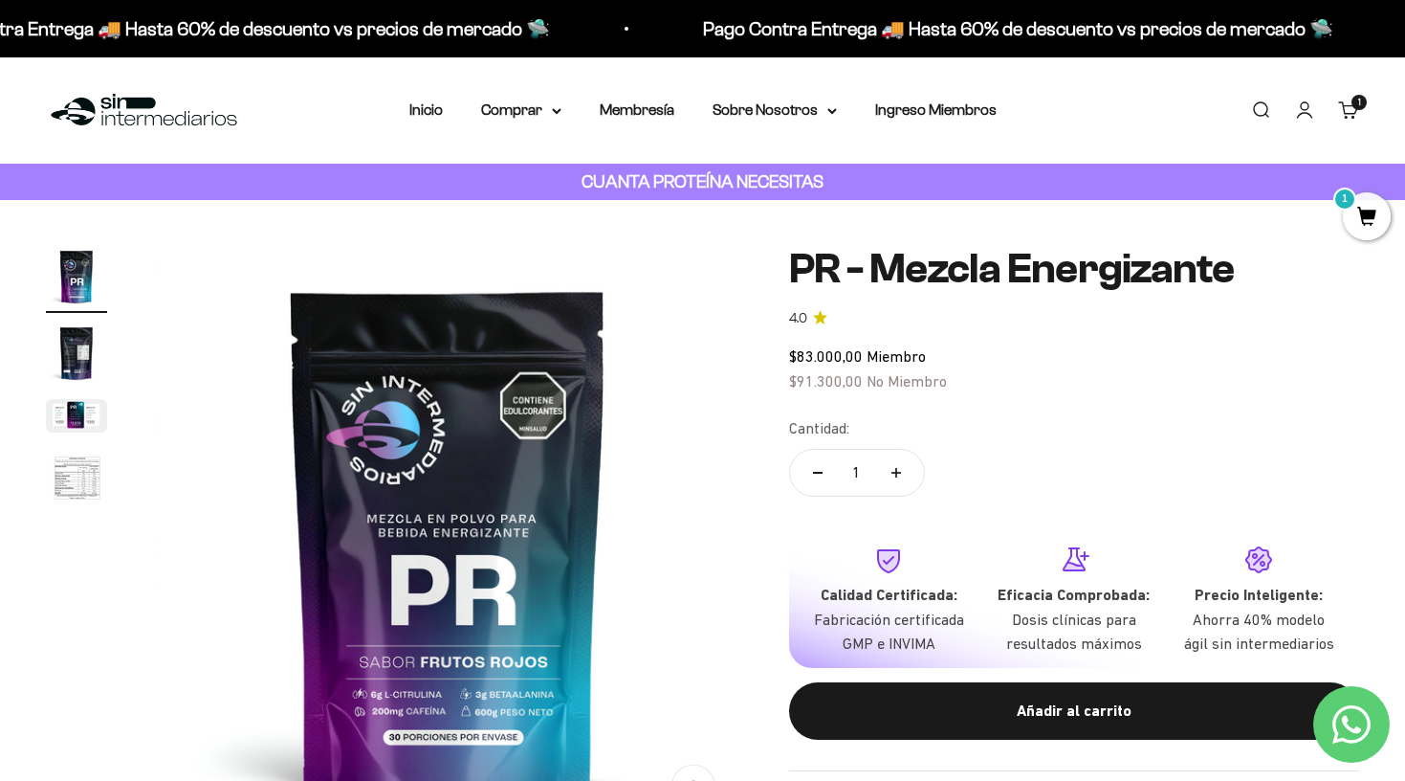
click at [63, 342] on img "Ir al artículo 2" at bounding box center [76, 352] width 61 height 61
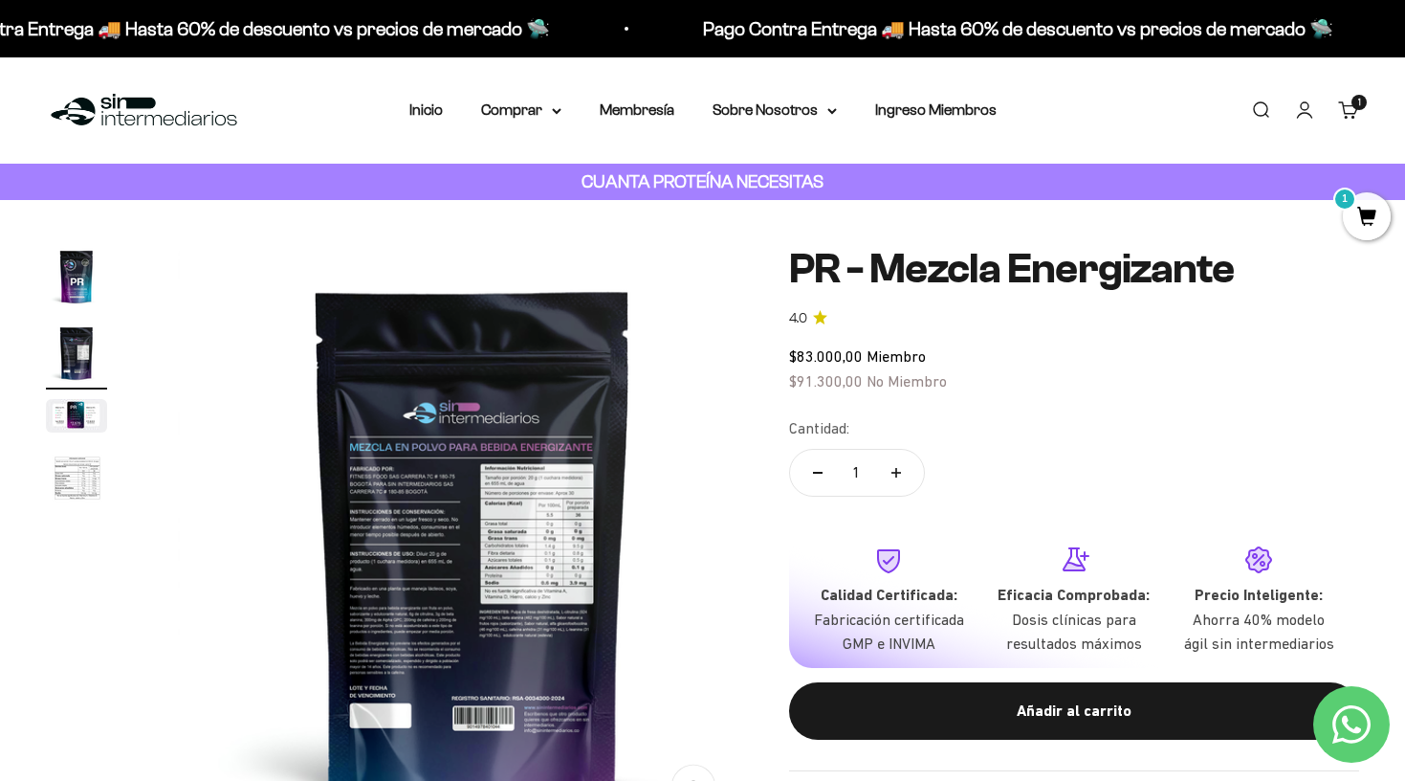
scroll to position [0, 613]
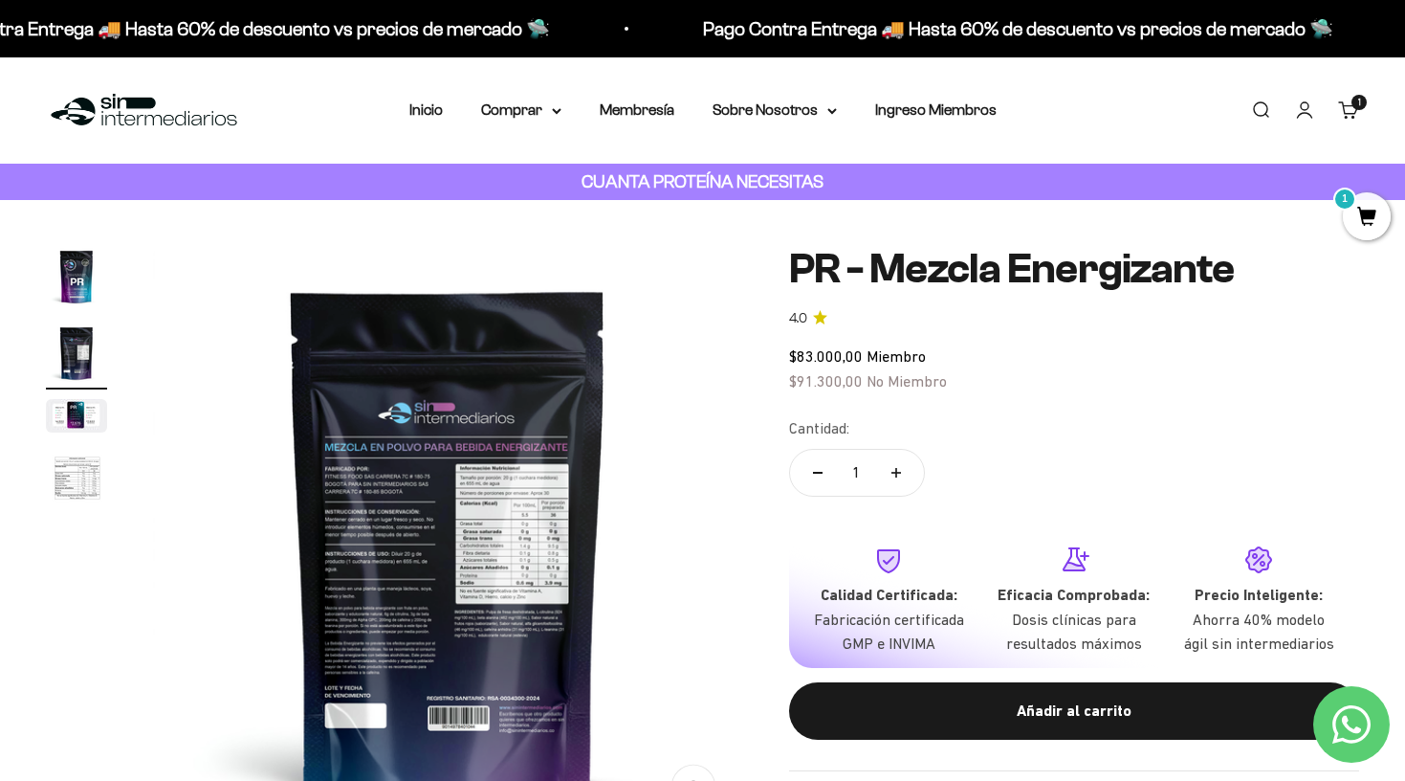
click at [82, 424] on img "Ir al artículo 3" at bounding box center [76, 415] width 61 height 33
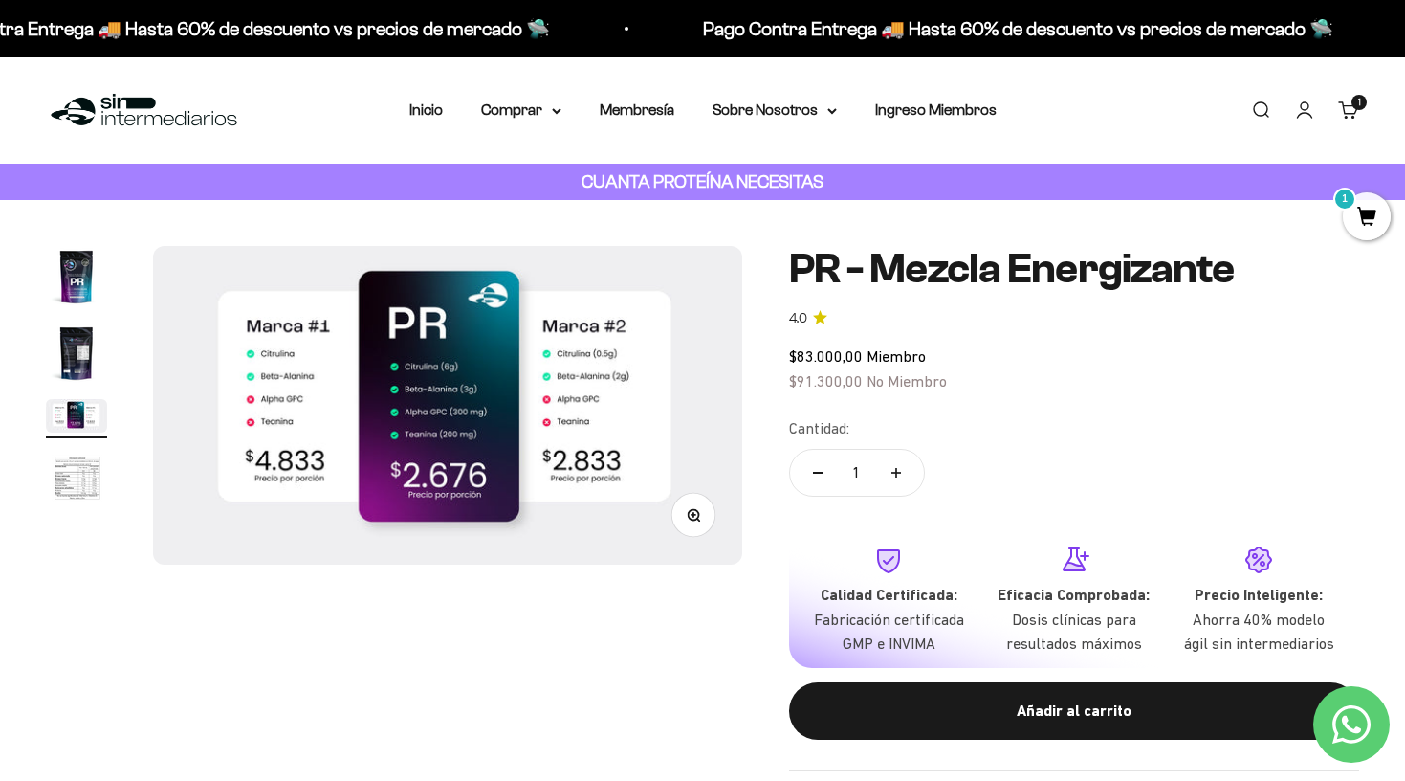
click at [80, 496] on img "Ir al artículo 4" at bounding box center [76, 479] width 61 height 63
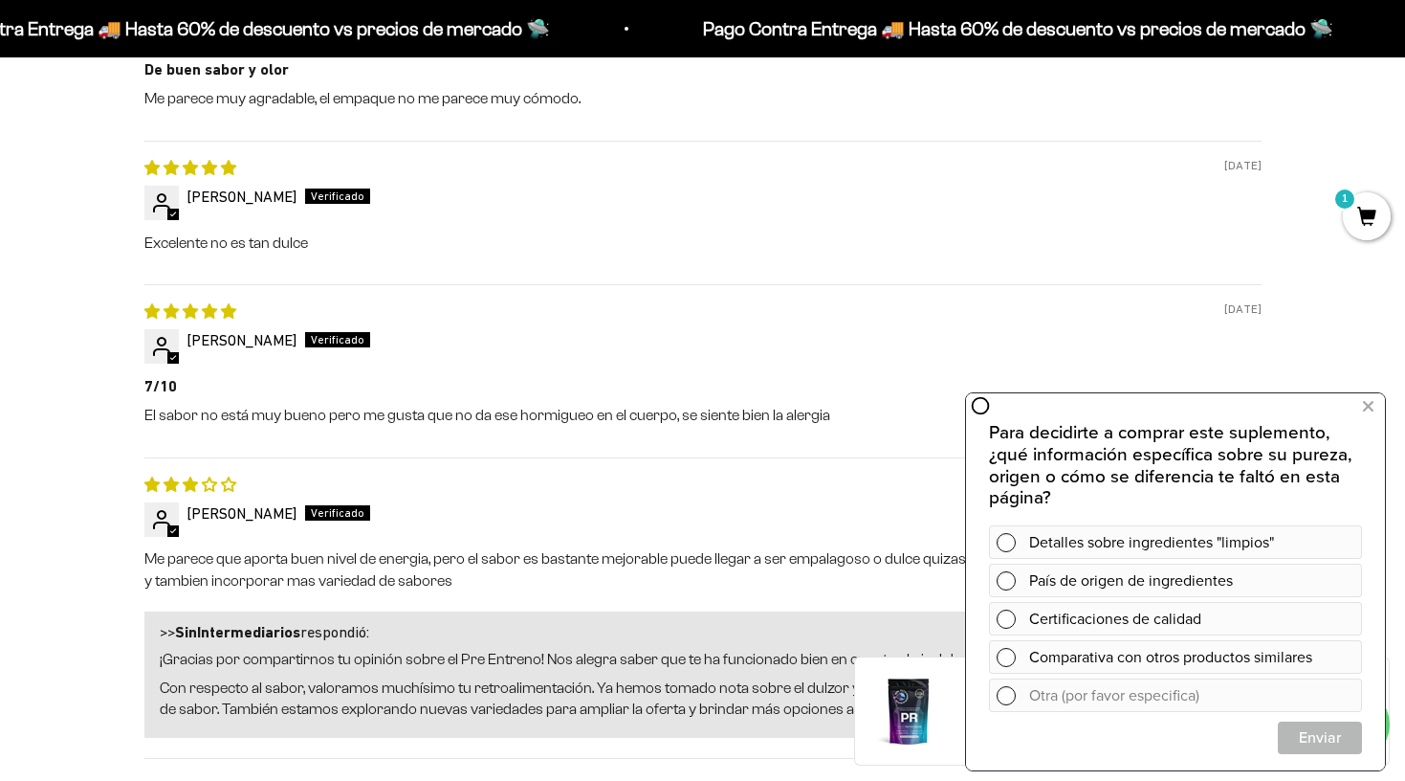
scroll to position [2173, 0]
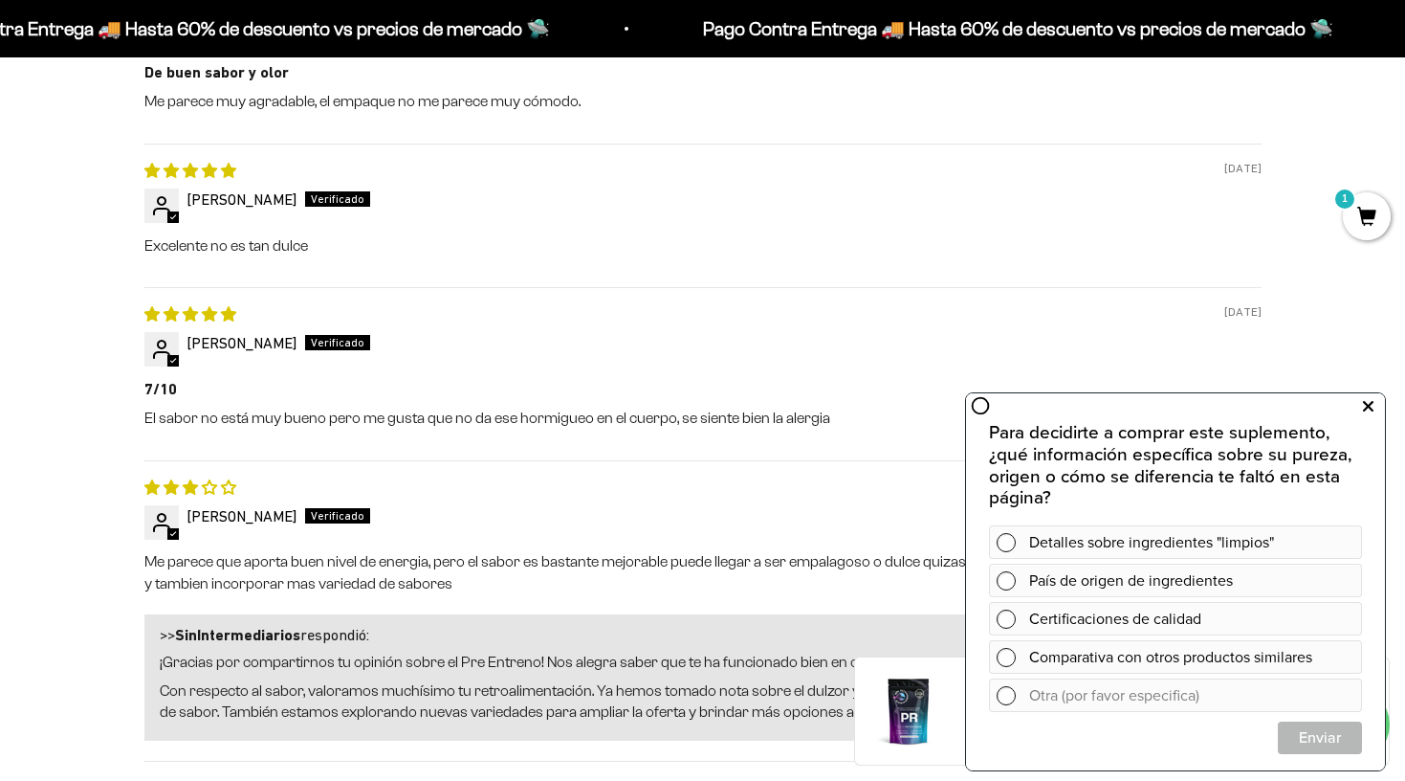
click at [1365, 399] on icon at bounding box center [1368, 406] width 11 height 25
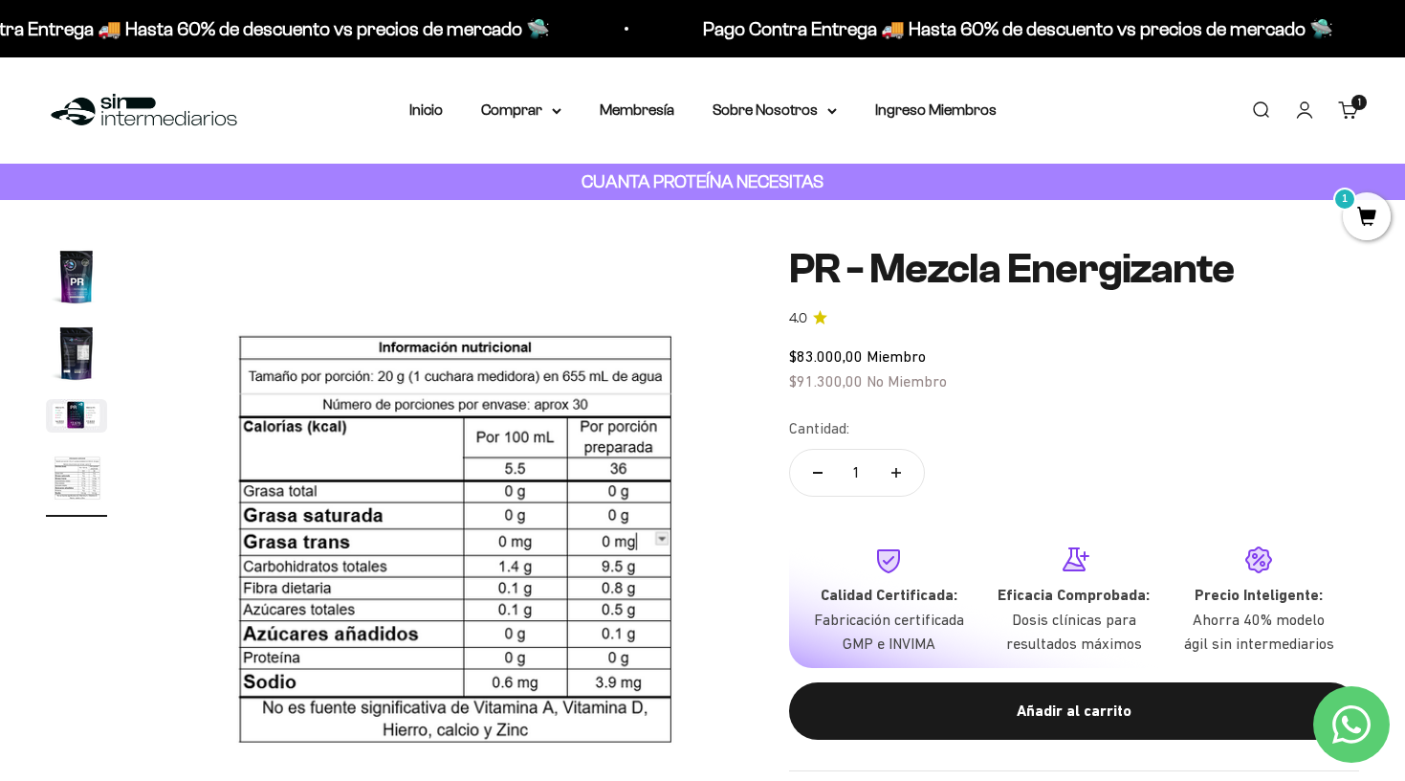
scroll to position [0, 0]
